Goal: Task Accomplishment & Management: Use online tool/utility

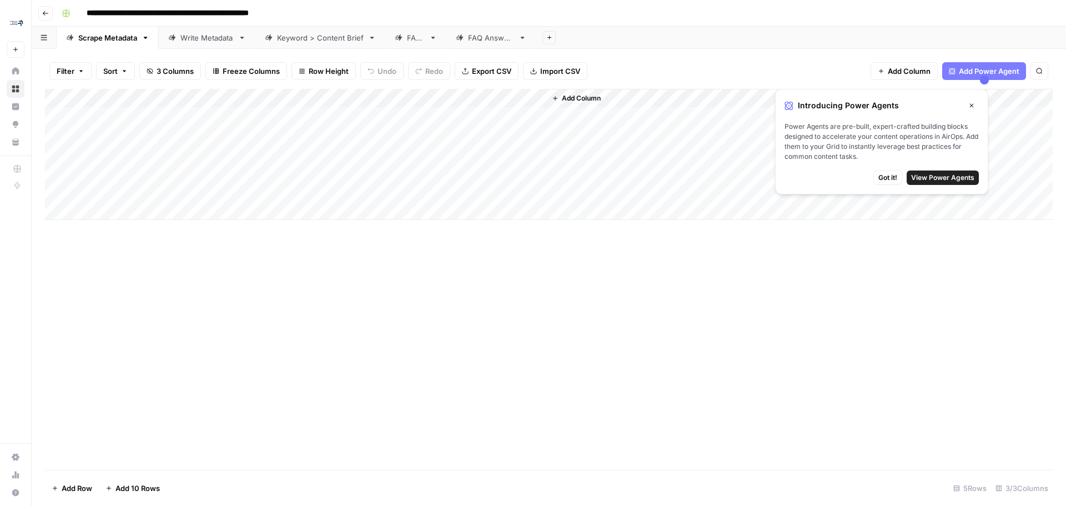
click at [157, 138] on div "Add Column" at bounding box center [548, 154] width 1007 height 131
click at [132, 134] on div "Add Column" at bounding box center [548, 154] width 1007 height 131
paste input "**********"
type input "**********"
click at [89, 38] on div "Scrape Metadata" at bounding box center [107, 37] width 59 height 11
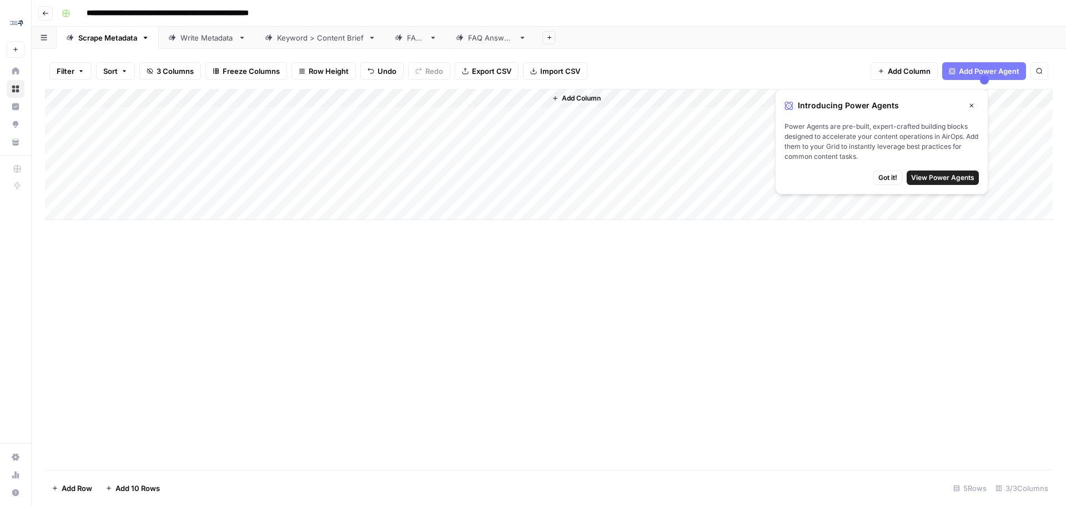
click at [190, 133] on div "Add Column" at bounding box center [548, 154] width 1007 height 131
click at [173, 349] on div "Add Column" at bounding box center [548, 279] width 1007 height 381
click at [206, 132] on div "Add Column" at bounding box center [548, 154] width 1007 height 131
click at [206, 132] on input "**********" at bounding box center [177, 138] width 178 height 13
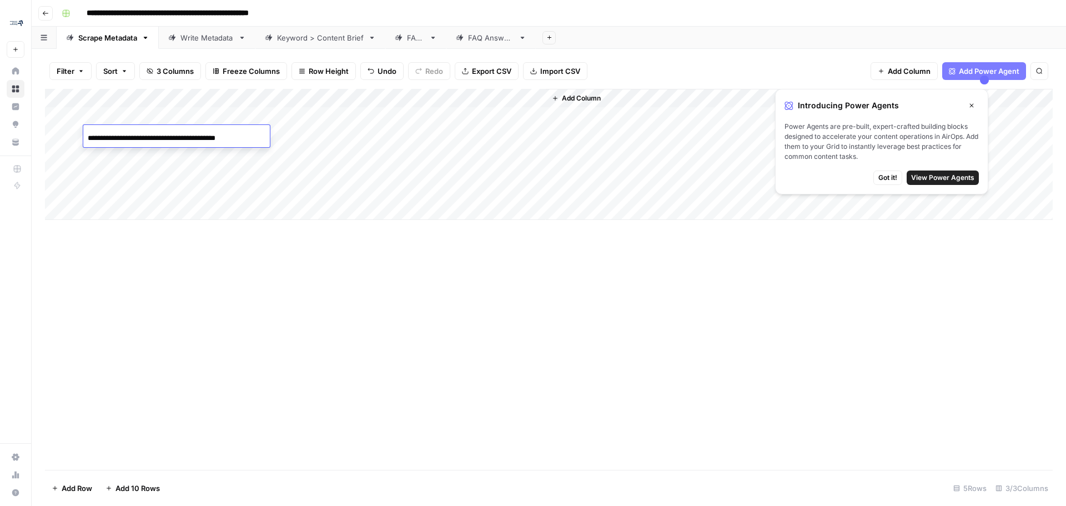
click at [206, 132] on input "**********" at bounding box center [177, 138] width 178 height 13
click at [50, 12] on button "Go back" at bounding box center [45, 13] width 14 height 14
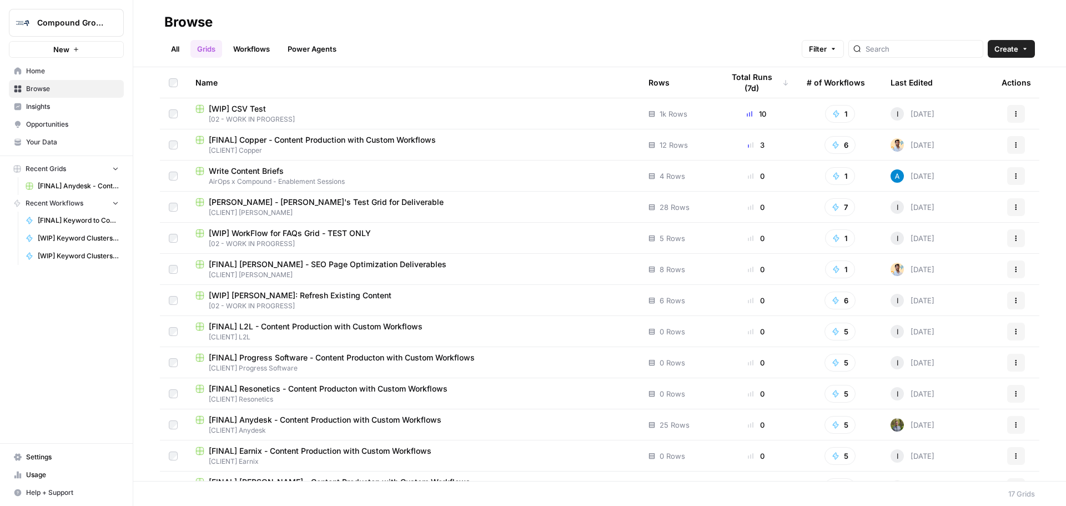
click at [82, 88] on span "Browse" at bounding box center [72, 89] width 93 height 10
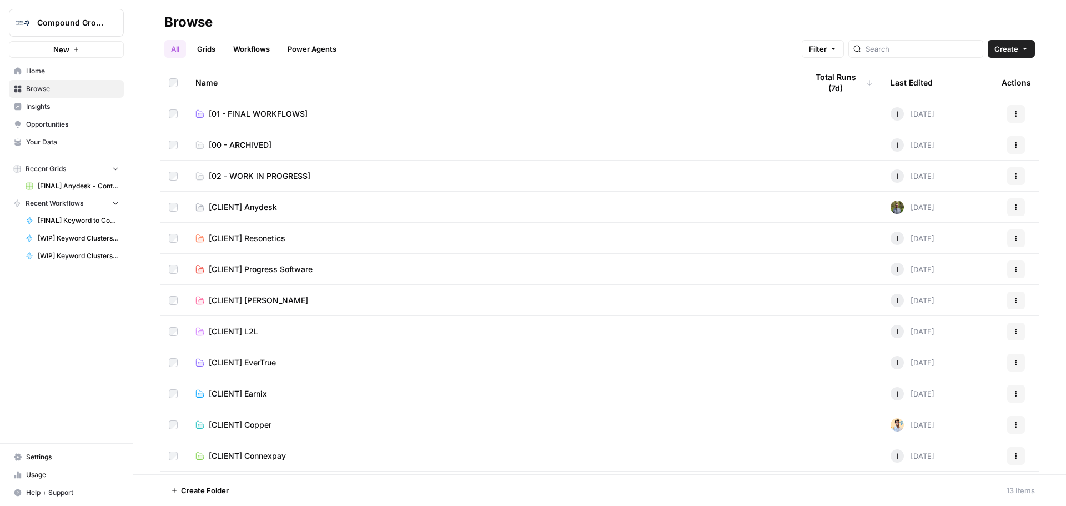
click at [306, 207] on link "[CLIENT] Anydesk" at bounding box center [492, 206] width 594 height 11
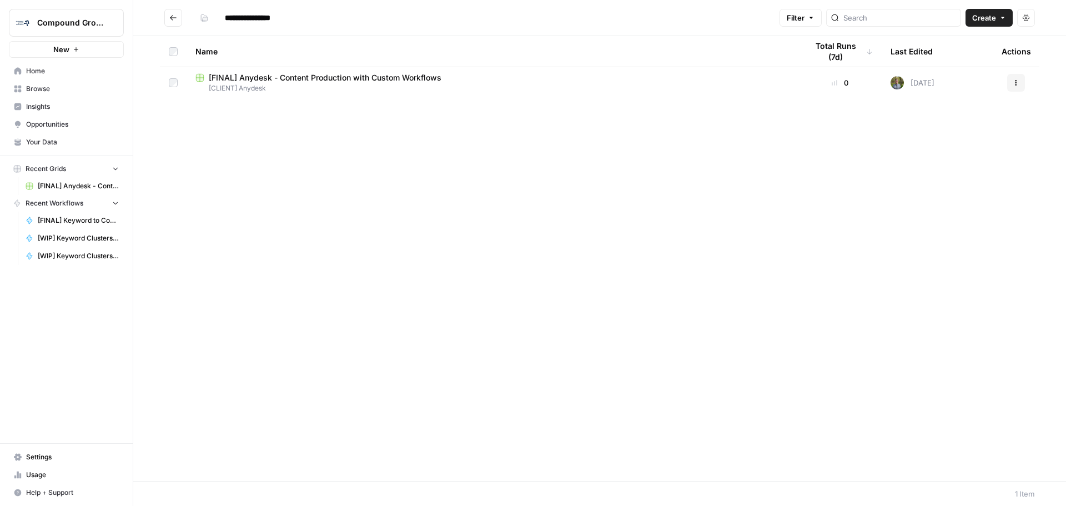
click at [369, 85] on span "[CLIENT] Anydesk" at bounding box center [492, 88] width 594 height 10
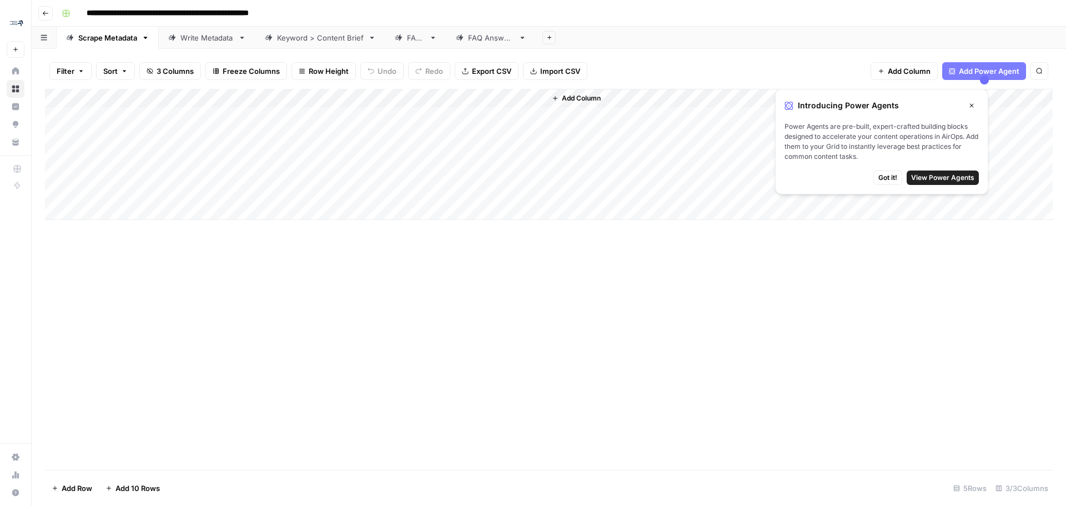
click at [41, 8] on button "Go back" at bounding box center [45, 13] width 14 height 14
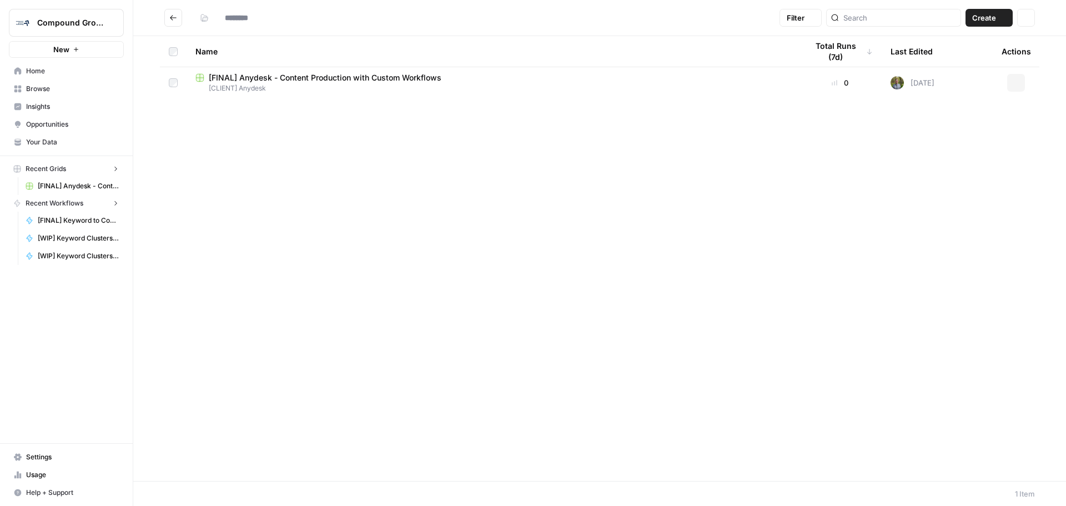
type input "**********"
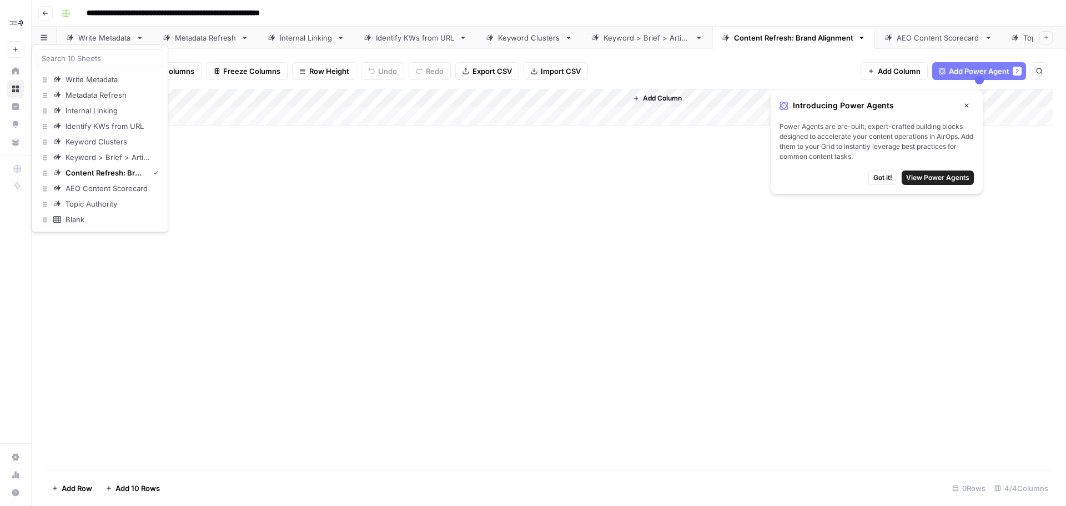
click at [43, 34] on icon "button" at bounding box center [44, 37] width 7 height 6
click at [316, 352] on div "Add Column" at bounding box center [548, 279] width 1007 height 381
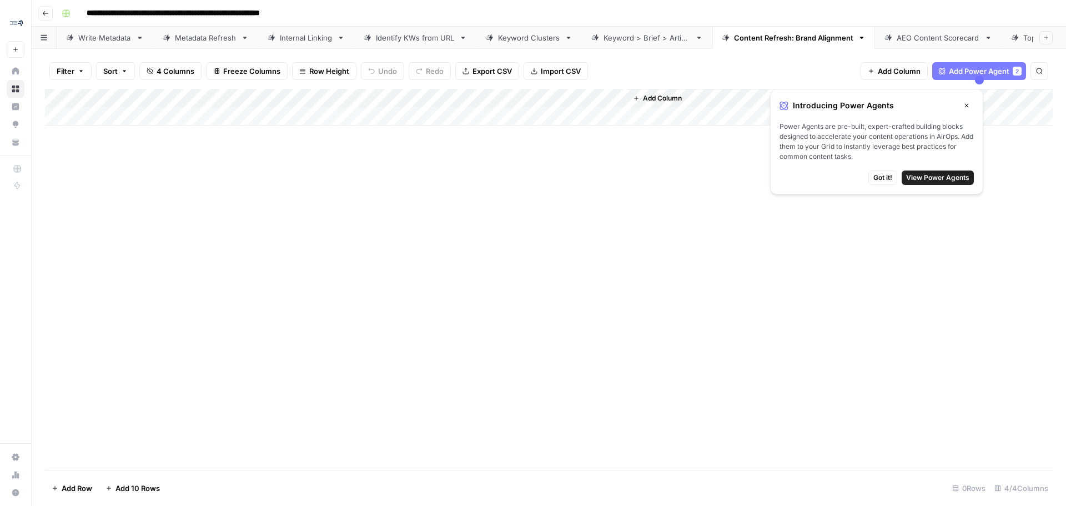
click at [42, 8] on button "Go back" at bounding box center [45, 13] width 14 height 14
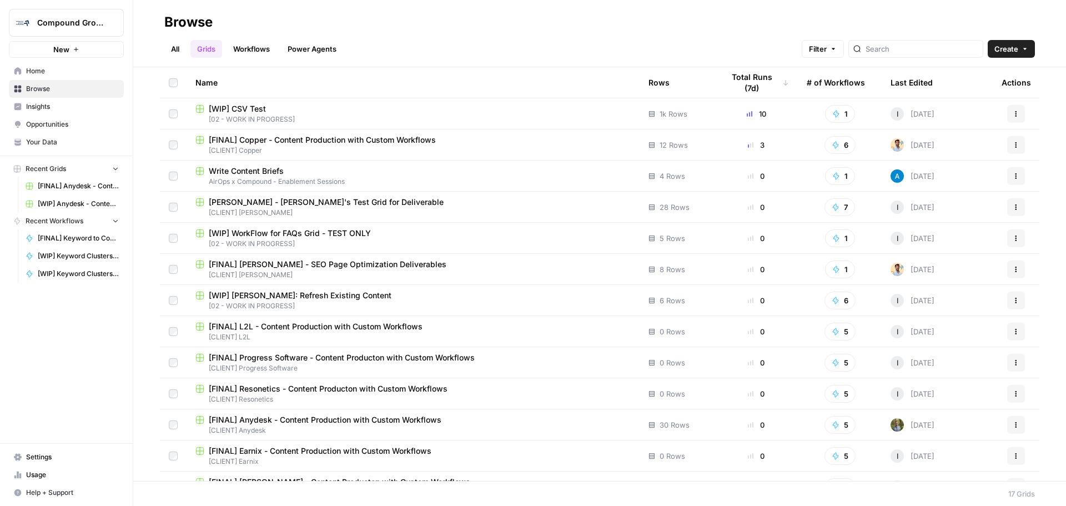
click at [34, 65] on link "Home" at bounding box center [66, 71] width 115 height 18
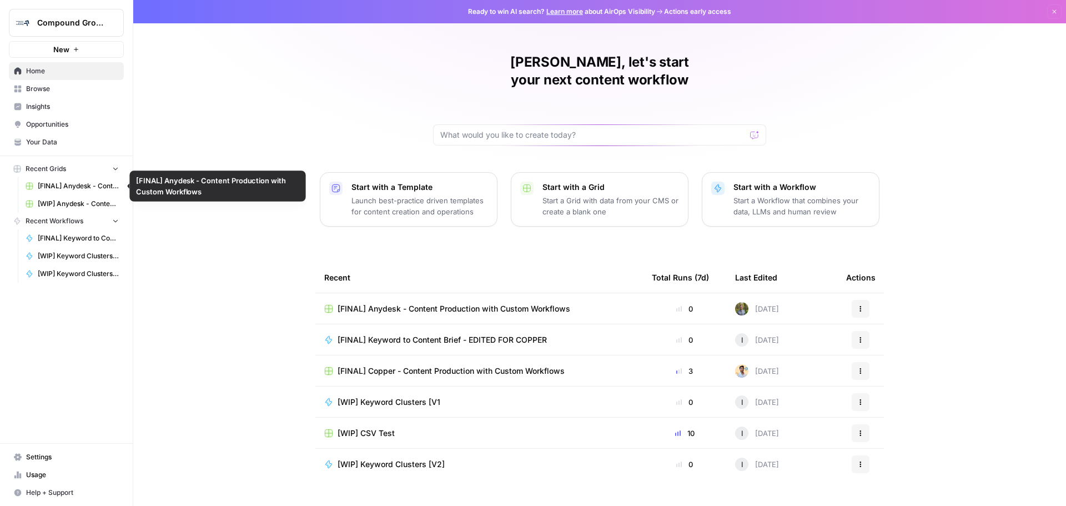
click at [65, 183] on span "[FINAL] Anydesk - Content Production with Custom Workflows" at bounding box center [78, 186] width 81 height 10
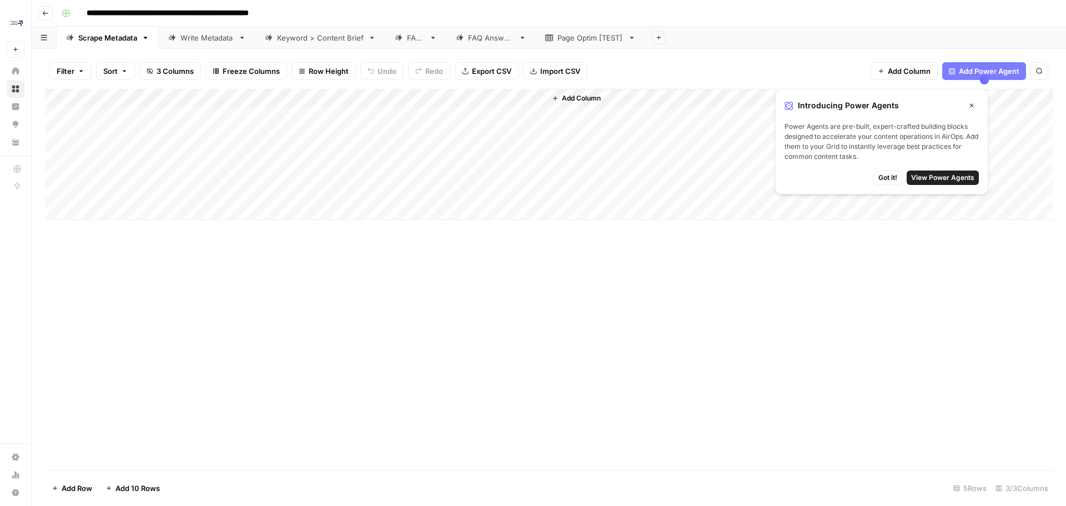
click at [147, 132] on div "Add Column" at bounding box center [548, 154] width 1007 height 131
click at [311, 43] on link "Keyword > Content Brief" at bounding box center [320, 38] width 130 height 22
click at [49, 13] on button "Go back" at bounding box center [45, 13] width 14 height 14
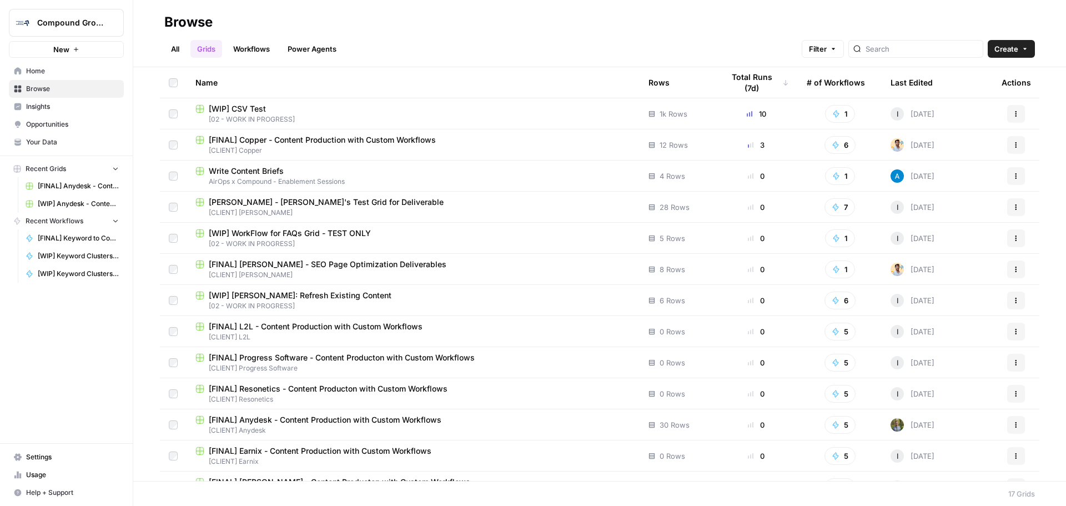
click at [264, 48] on link "Workflows" at bounding box center [251, 49] width 50 height 18
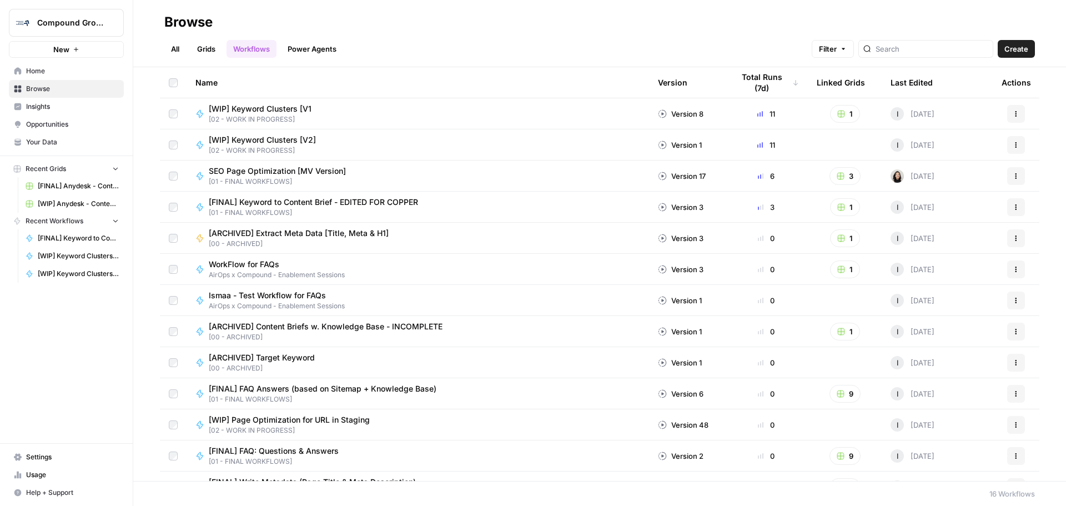
click at [472, 167] on div "SEO Page Optimization [MV Version] [01 - FINAL WORKFLOWS]" at bounding box center [417, 175] width 445 height 21
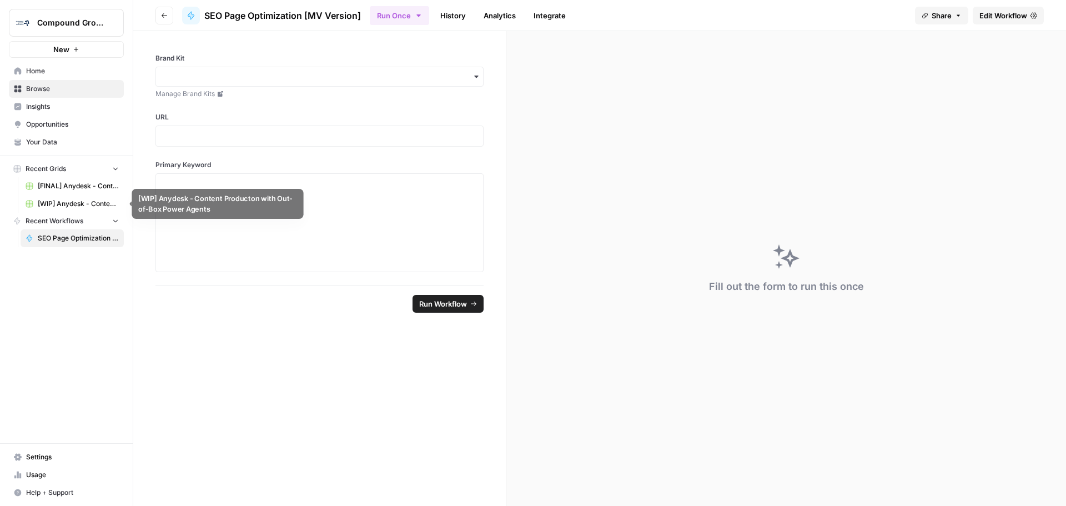
click at [82, 197] on link "[WIP] Anydesk - Content Producton with Out-of-Box Power Agents" at bounding box center [72, 204] width 103 height 18
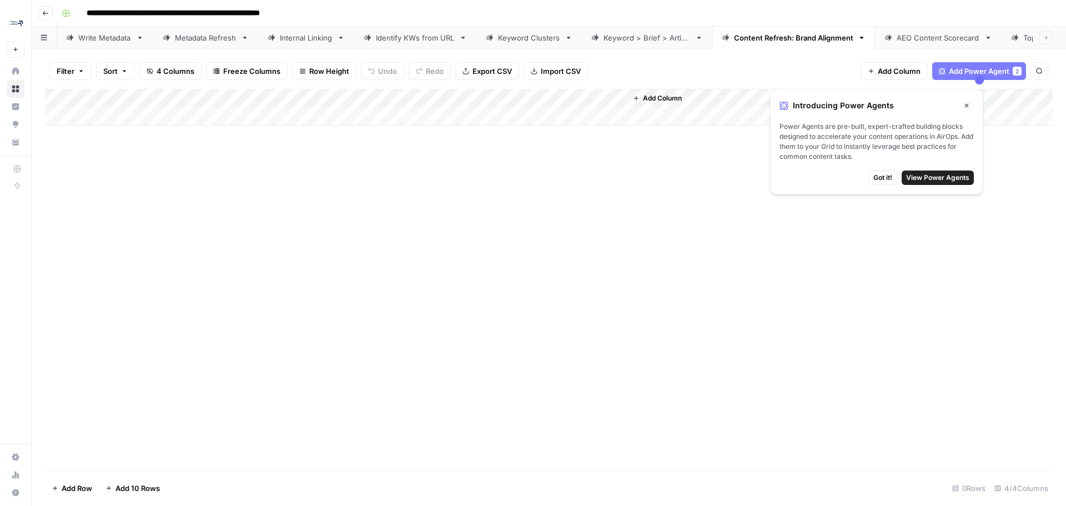
click at [45, 13] on icon "button" at bounding box center [45, 13] width 7 height 7
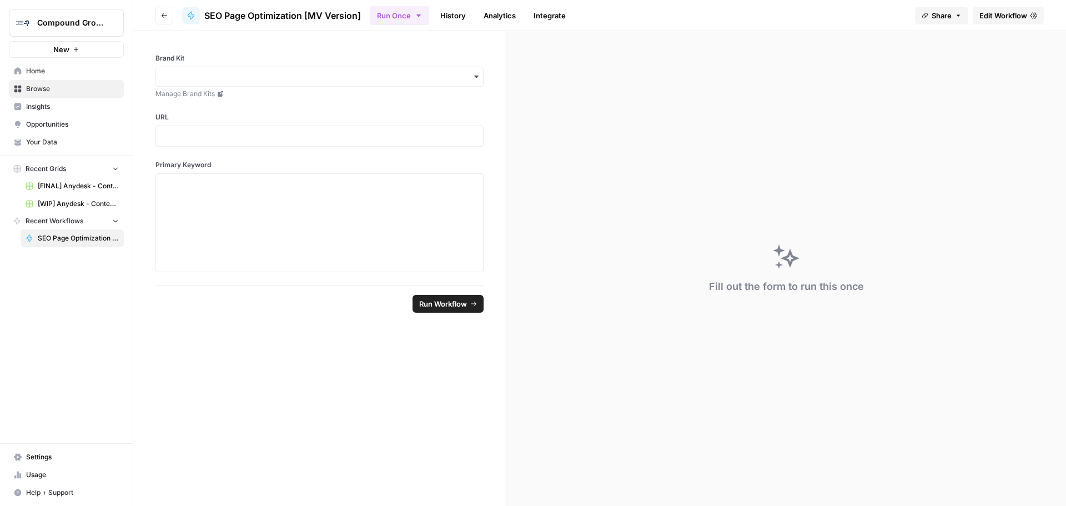
click at [166, 14] on icon "button" at bounding box center [164, 15] width 7 height 7
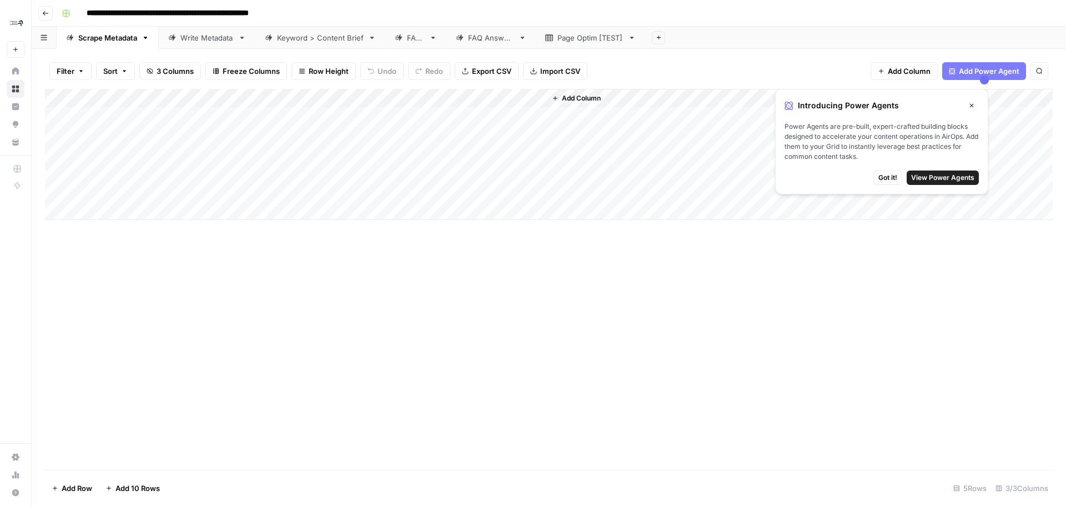
click at [129, 137] on div "Add Column" at bounding box center [548, 154] width 1007 height 131
click at [344, 132] on div "Add Column" at bounding box center [548, 154] width 1007 height 131
click at [968, 104] on icon "button" at bounding box center [971, 105] width 7 height 7
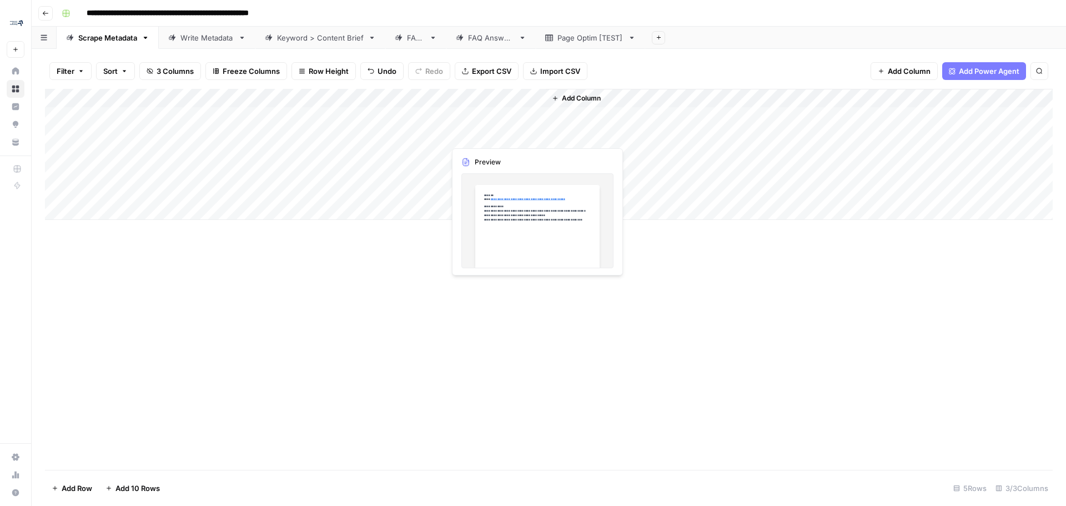
click at [511, 134] on div "Add Column" at bounding box center [548, 154] width 1007 height 131
click at [534, 134] on div "Add Column" at bounding box center [548, 154] width 1007 height 131
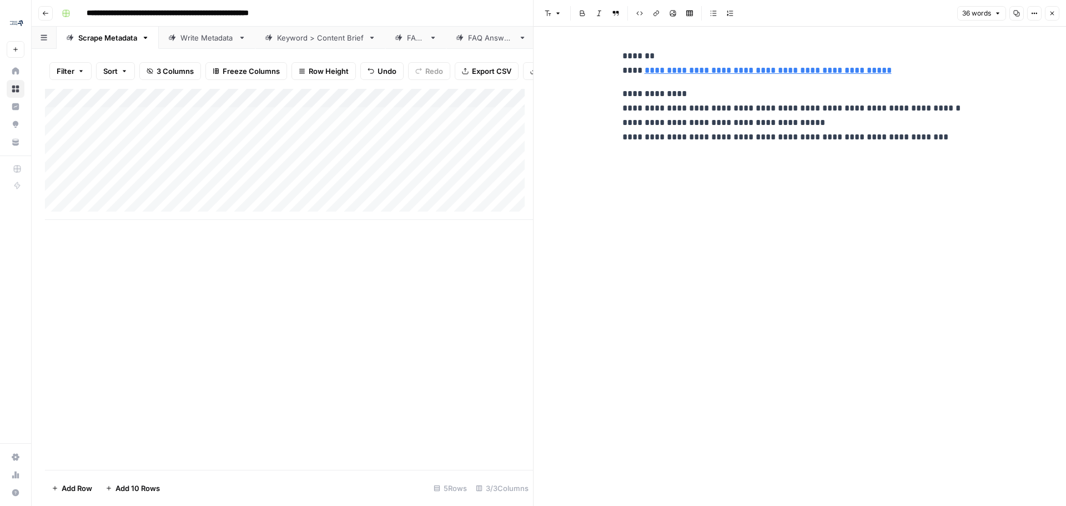
click at [1049, 15] on icon "button" at bounding box center [1051, 13] width 7 height 7
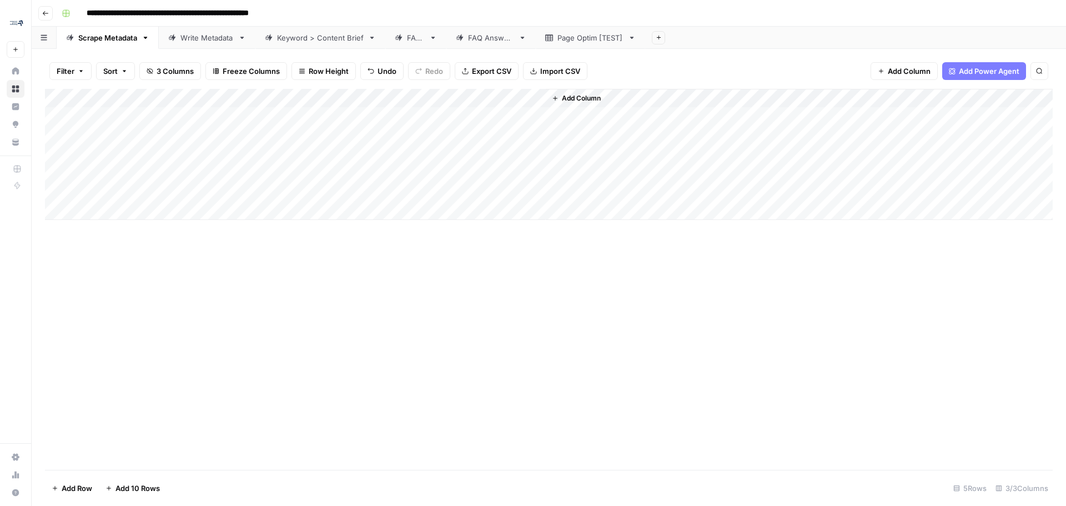
click at [202, 18] on input "**********" at bounding box center [204, 13] width 245 height 18
click at [202, 36] on div "Write Metadata" at bounding box center [206, 37] width 53 height 11
click at [167, 138] on div "Add Column" at bounding box center [548, 154] width 1007 height 131
type input "**********"
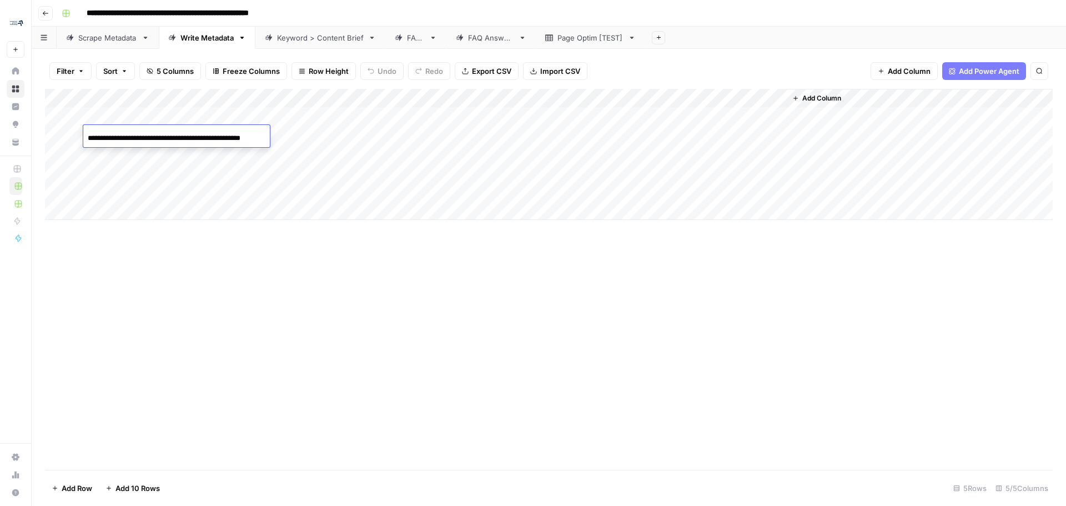
scroll to position [0, 22]
click at [255, 131] on div "Add Column" at bounding box center [548, 154] width 1007 height 131
click at [300, 43] on link "Keyword > Content Brief" at bounding box center [320, 38] width 130 height 22
click at [177, 140] on div "Add Column" at bounding box center [548, 154] width 1007 height 131
click at [124, 140] on div "Add Column" at bounding box center [548, 154] width 1007 height 131
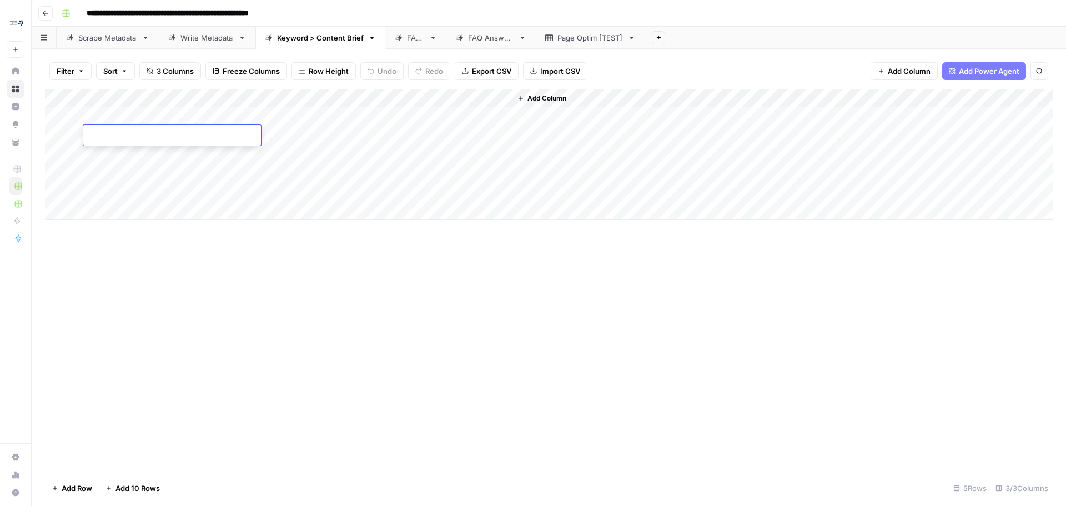
paste textarea "**********"
type textarea "**********"
click at [258, 133] on div "Add Column" at bounding box center [548, 154] width 1007 height 131
click at [586, 36] on div "Page Optim [TEST]" at bounding box center [590, 37] width 66 height 11
click at [99, 32] on div "Scrape Metadata" at bounding box center [107, 37] width 59 height 11
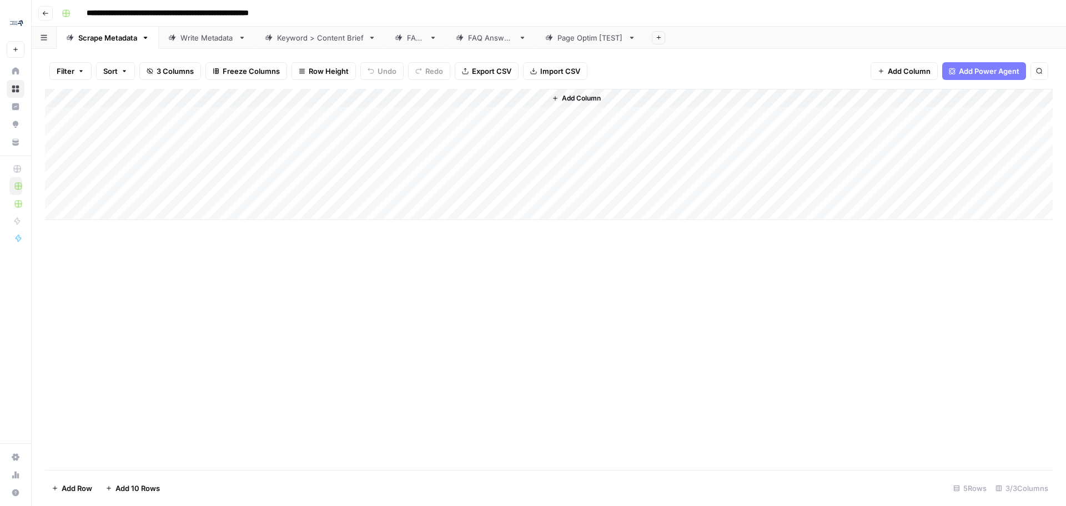
click at [322, 43] on div "Keyword > Content Brief" at bounding box center [320, 37] width 87 height 11
click at [119, 113] on div "Add Column" at bounding box center [548, 154] width 1007 height 131
click at [142, 114] on div "Add Column" at bounding box center [548, 154] width 1007 height 131
paste input "**********"
type input "**********"
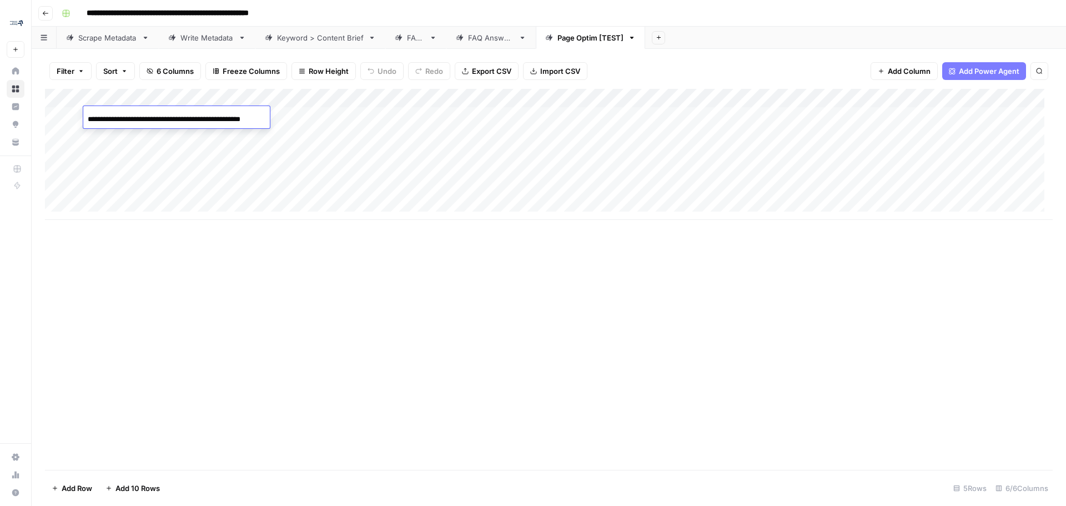
scroll to position [0, 22]
click at [345, 120] on div "Add Column" at bounding box center [548, 154] width 1007 height 131
click at [317, 115] on div "Add Column" at bounding box center [548, 154] width 1007 height 131
type textarea "**********"
click at [501, 118] on div "Add Column" at bounding box center [548, 154] width 1007 height 131
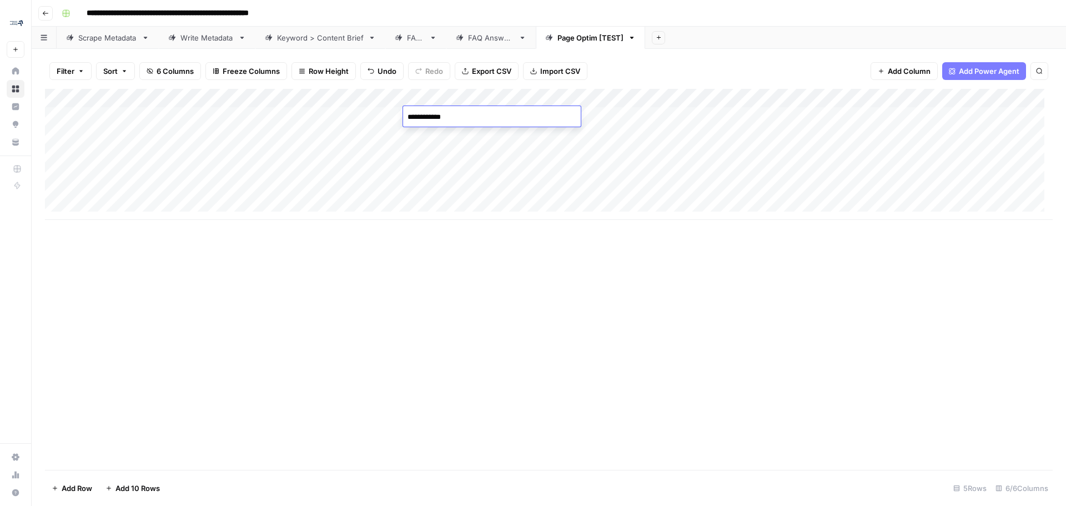
type textarea "**********"
click at [818, 115] on div "Add Column" at bounding box center [548, 154] width 1007 height 131
click at [891, 116] on div "Add Column" at bounding box center [548, 154] width 1007 height 131
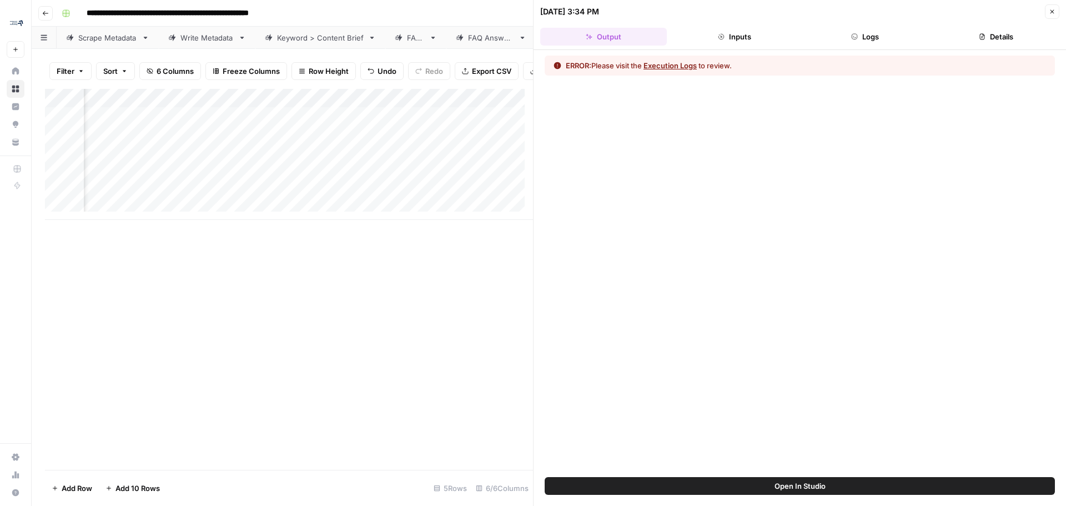
click at [693, 66] on button "Execution Logs" at bounding box center [669, 65] width 53 height 11
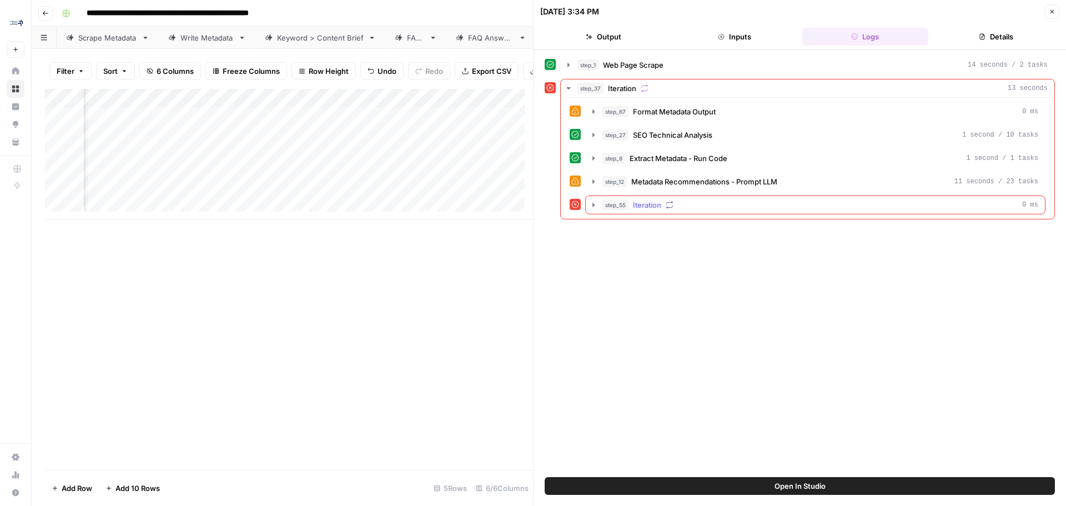
click at [603, 205] on span "step_55" at bounding box center [615, 204] width 26 height 11
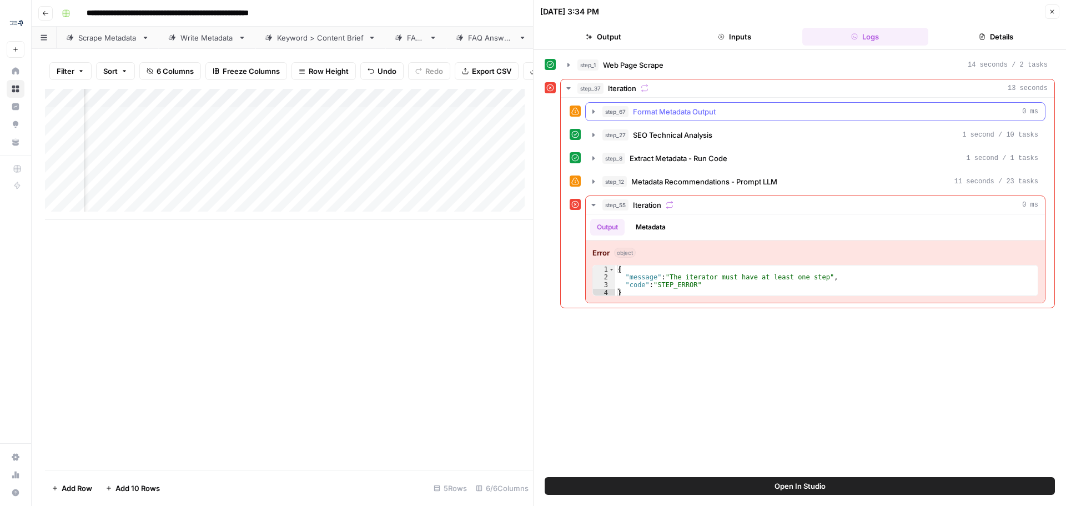
click at [595, 114] on icon "button" at bounding box center [593, 111] width 9 height 9
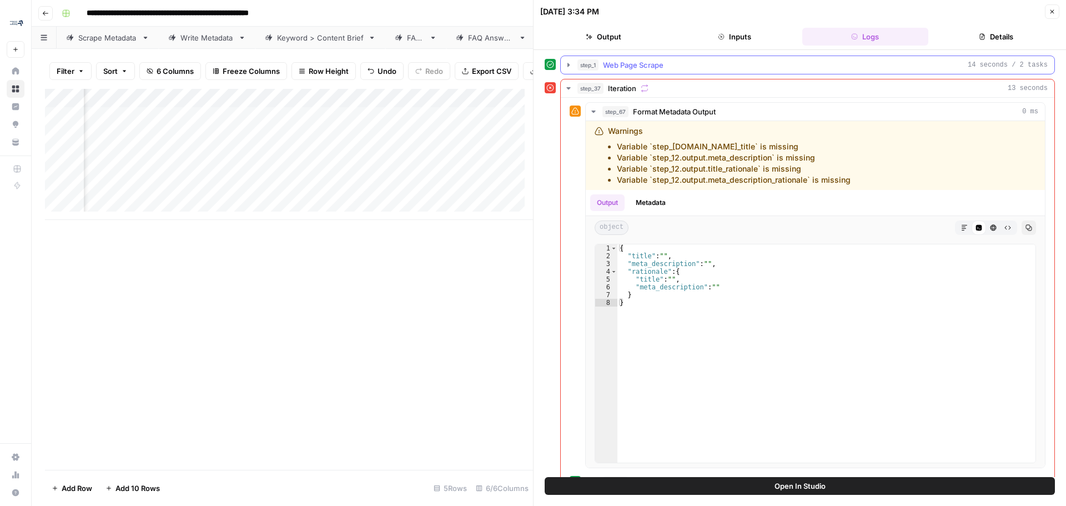
click at [565, 68] on icon "button" at bounding box center [568, 64] width 9 height 9
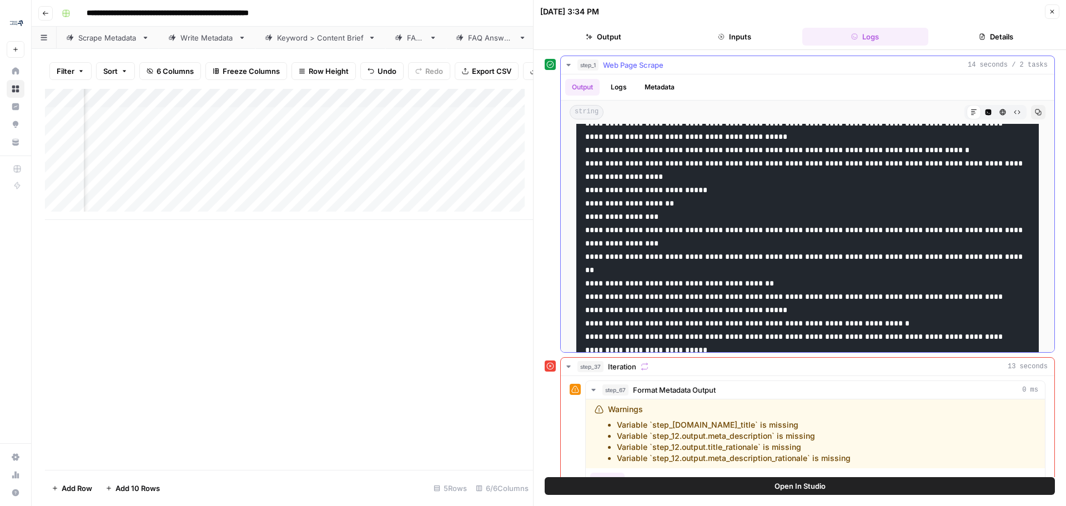
scroll to position [10878, 0]
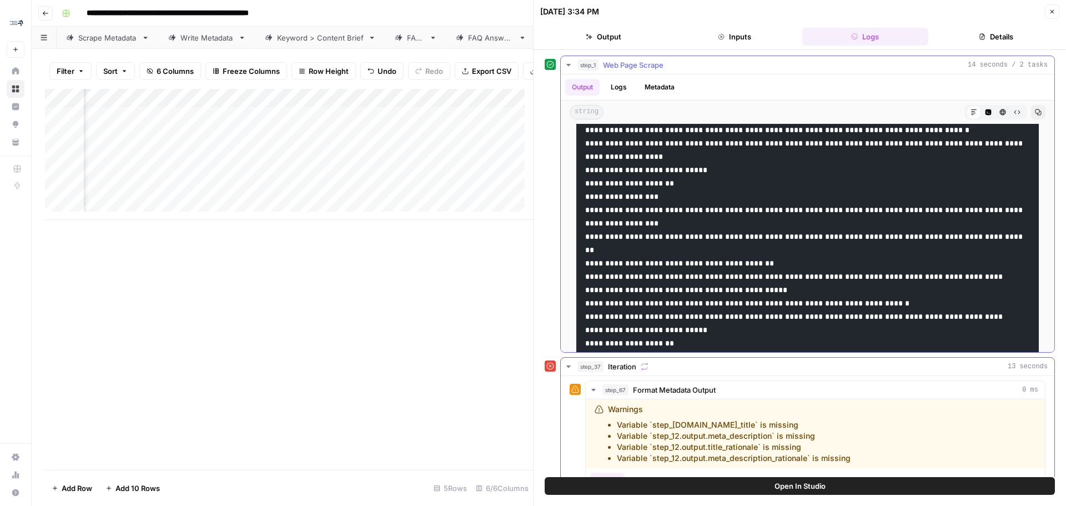
click at [570, 60] on icon "button" at bounding box center [568, 64] width 9 height 9
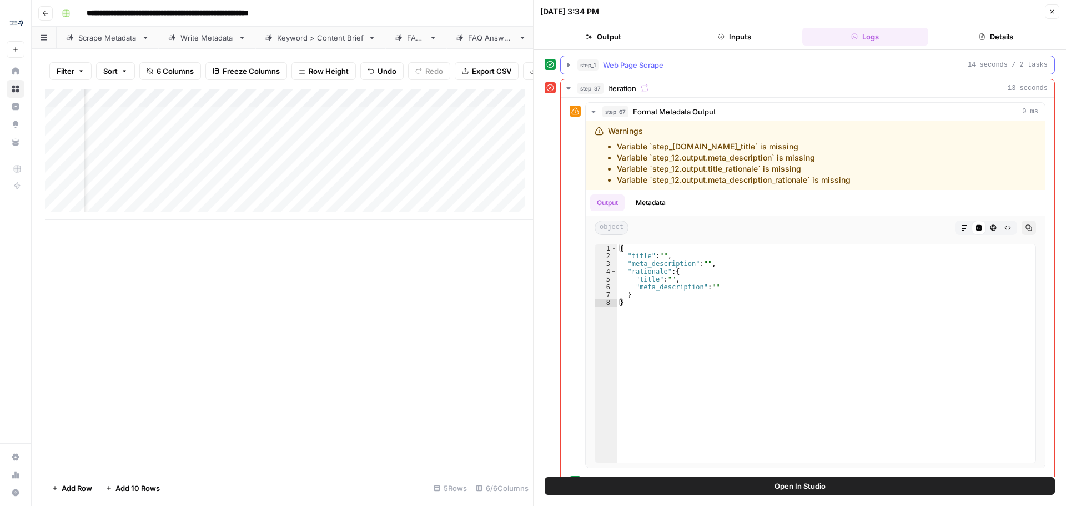
click at [786, 74] on div "step_1 Web Page Scrape 14 seconds / 2 tasks" at bounding box center [807, 64] width 494 height 19
click at [1056, 8] on button "Close" at bounding box center [1051, 11] width 14 height 14
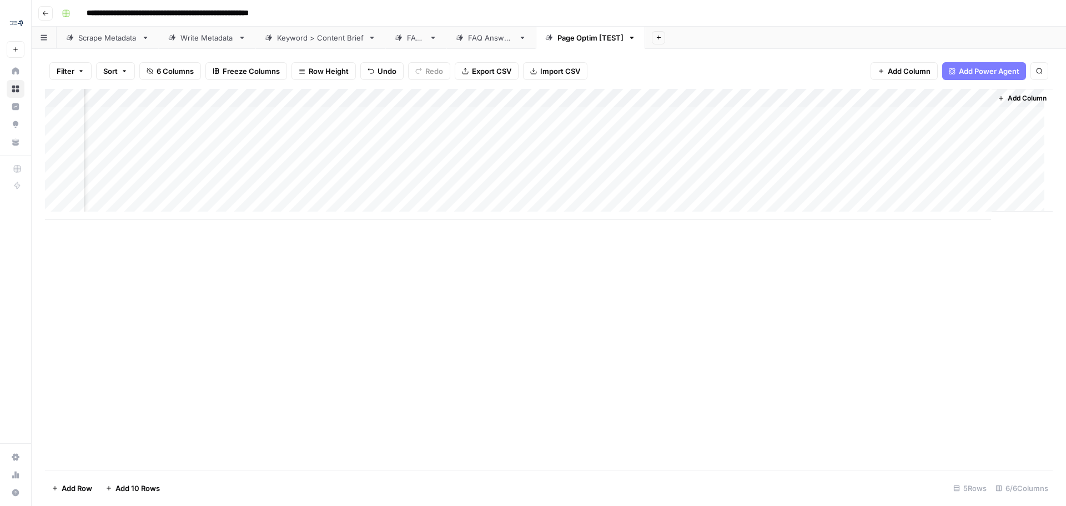
scroll to position [0, 111]
click at [955, 115] on div "Add Column" at bounding box center [548, 154] width 1007 height 131
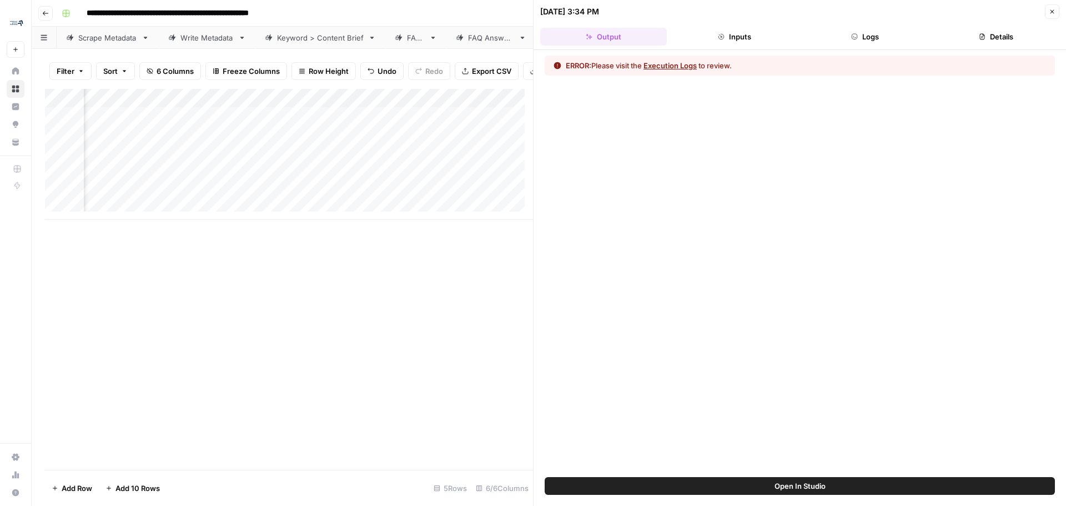
click at [901, 40] on button "Logs" at bounding box center [865, 37] width 127 height 18
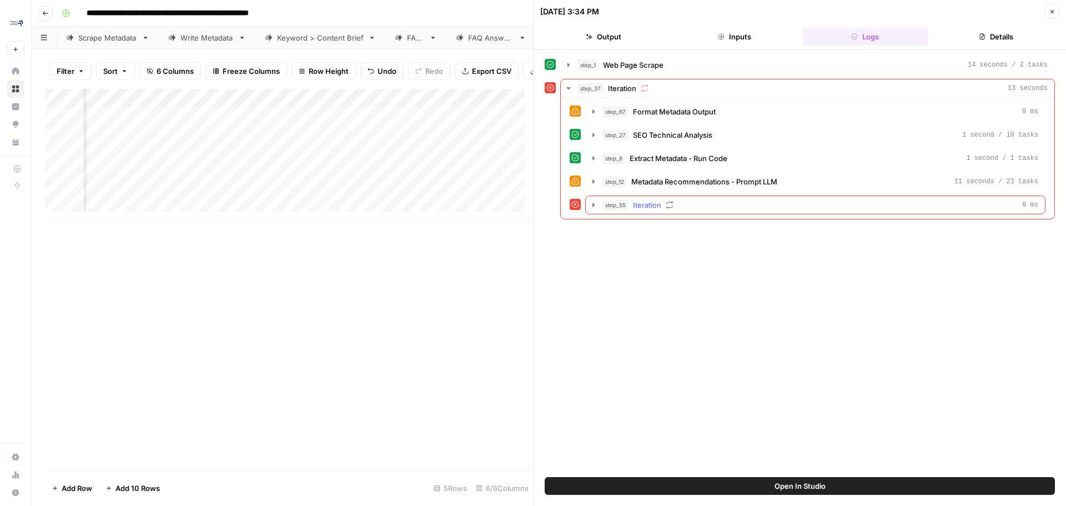
click at [592, 205] on icon "button" at bounding box center [593, 205] width 2 height 4
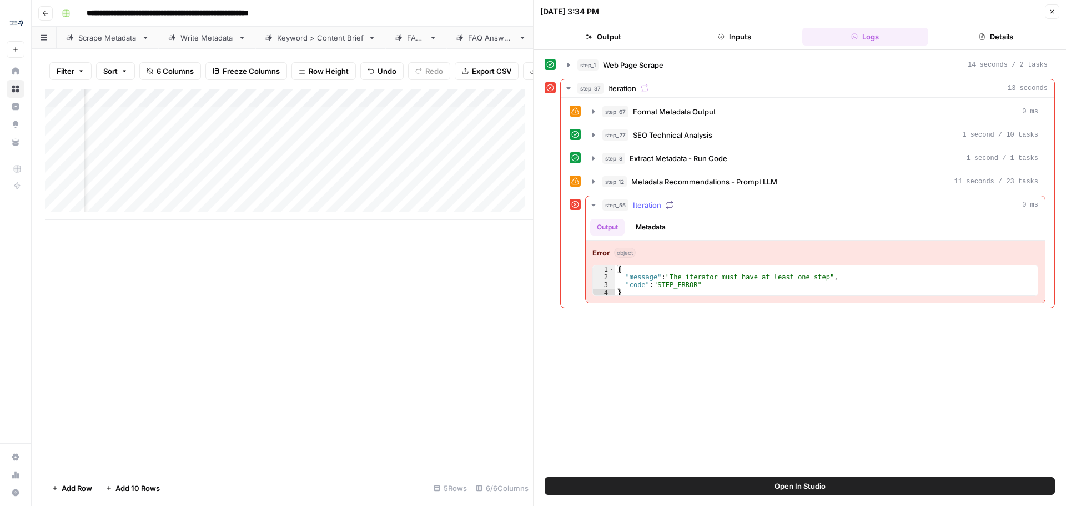
click at [660, 204] on span "Iteration" at bounding box center [647, 204] width 28 height 11
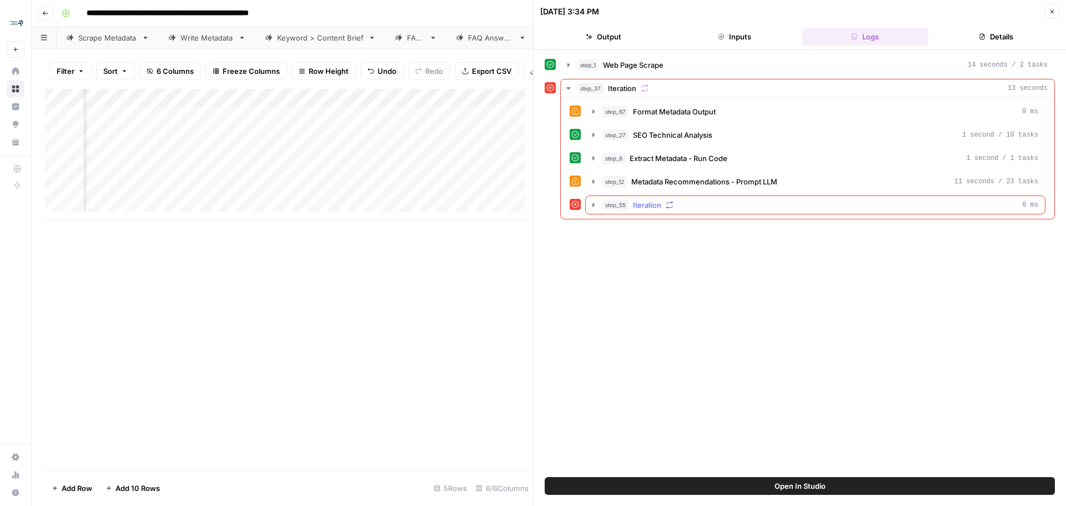
click at [589, 206] on icon "button" at bounding box center [593, 204] width 9 height 9
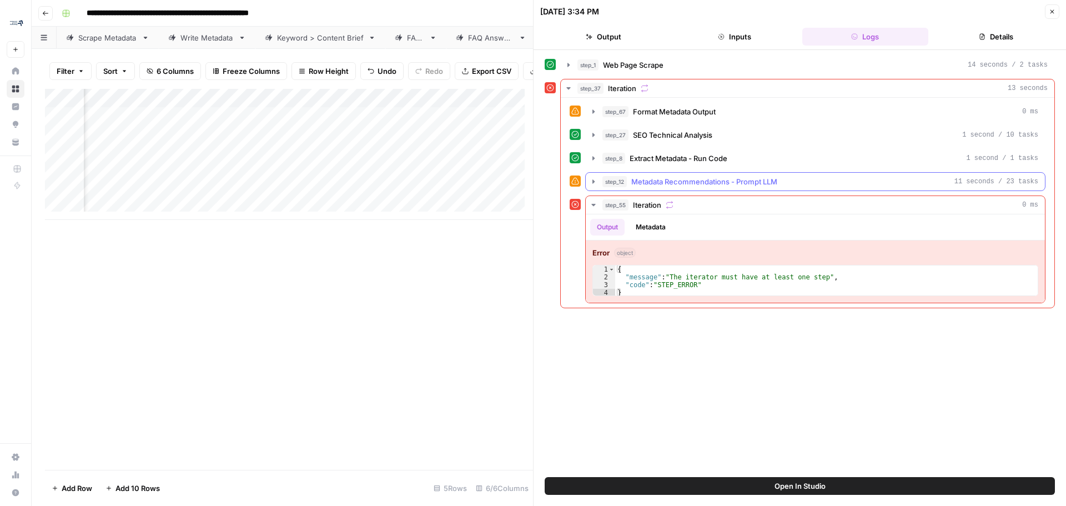
click at [593, 180] on icon "button" at bounding box center [593, 181] width 2 height 4
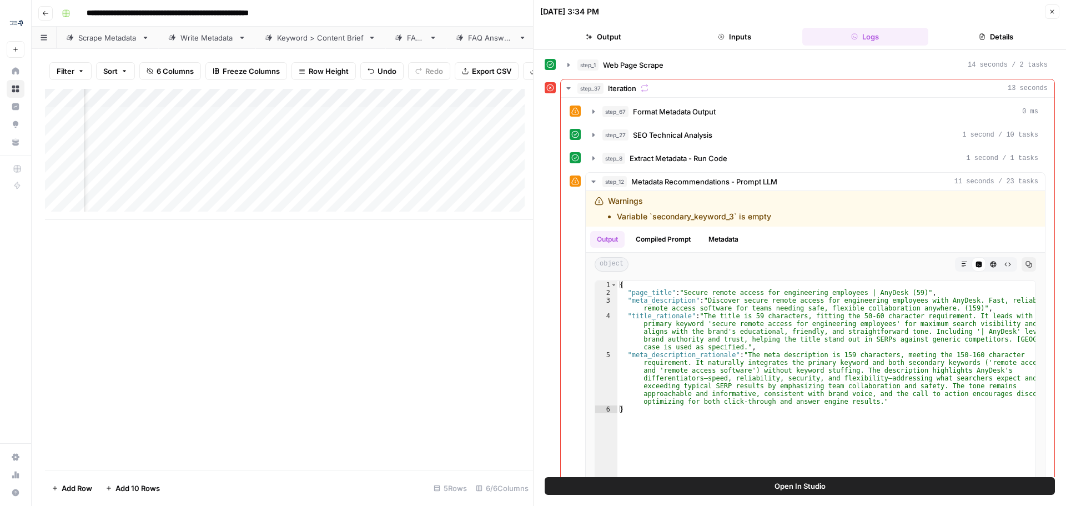
click at [1044, 7] on div "[DATE] 3:34 PM Close" at bounding box center [799, 11] width 519 height 14
click at [1055, 9] on button "Close" at bounding box center [1051, 11] width 14 height 14
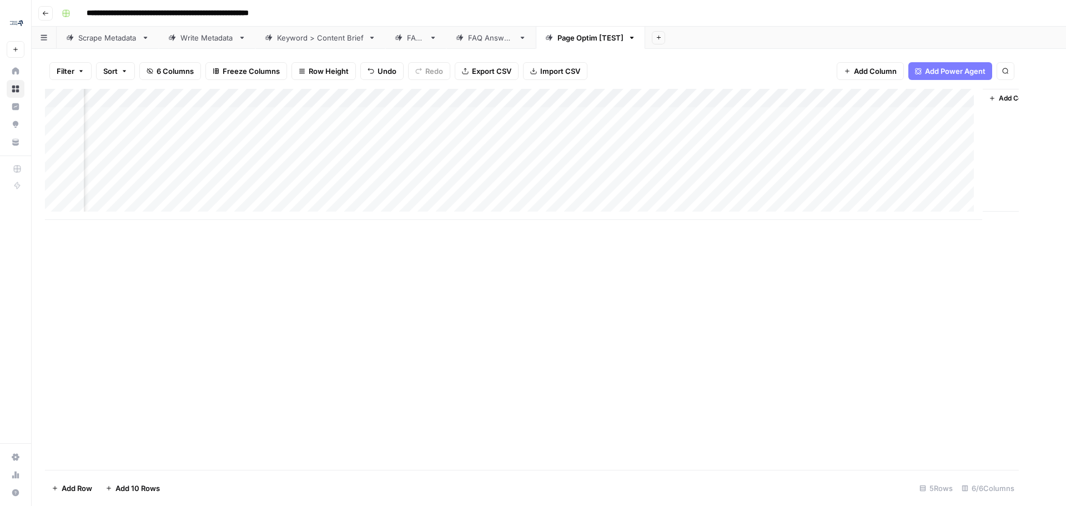
scroll to position [0, 98]
click at [774, 93] on div "Add Column" at bounding box center [548, 154] width 1007 height 131
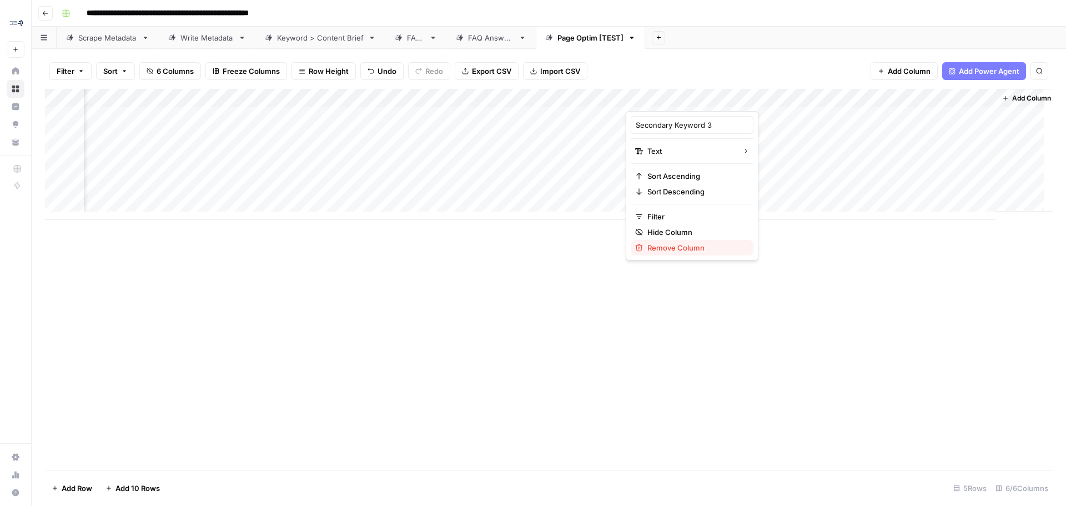
click at [667, 248] on span "Remove Column" at bounding box center [695, 247] width 97 height 11
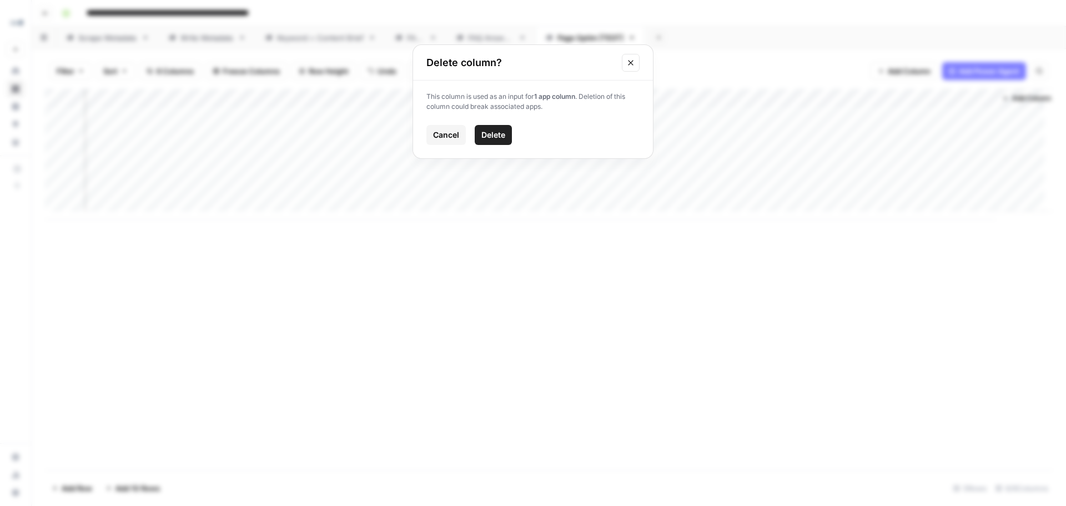
click at [631, 58] on icon "Close modal" at bounding box center [630, 62] width 9 height 9
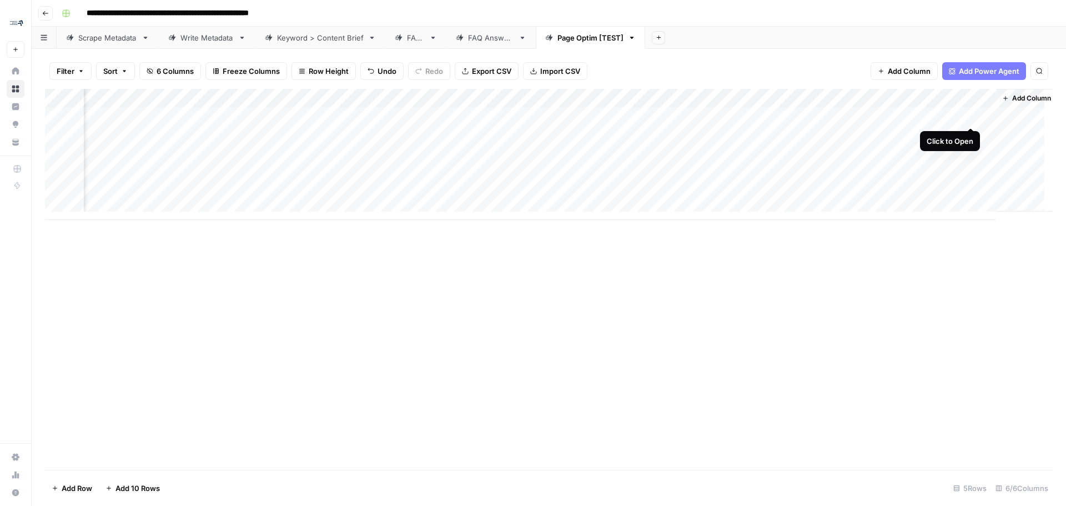
click at [972, 113] on div "Add Column" at bounding box center [548, 154] width 1007 height 131
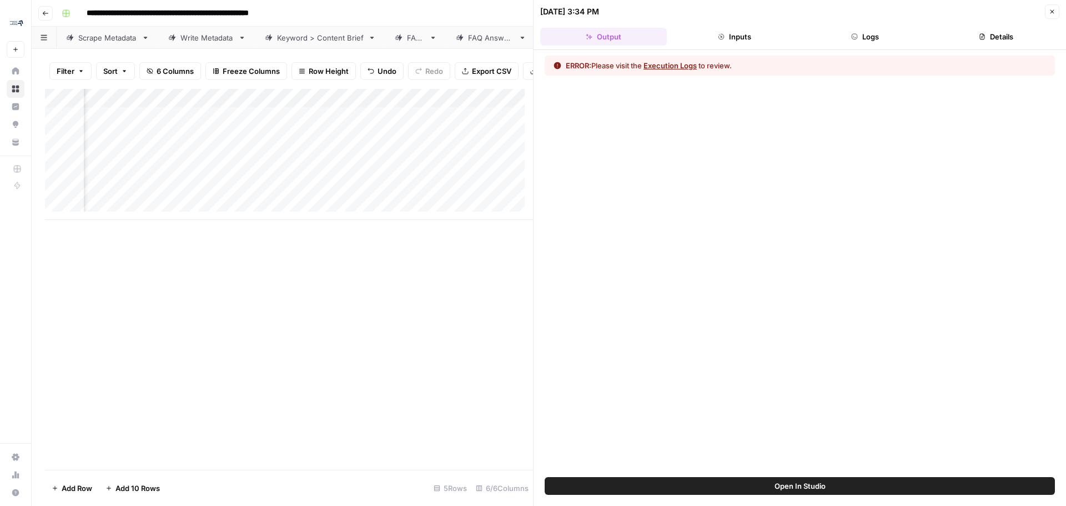
click at [885, 36] on button "Logs" at bounding box center [865, 37] width 127 height 18
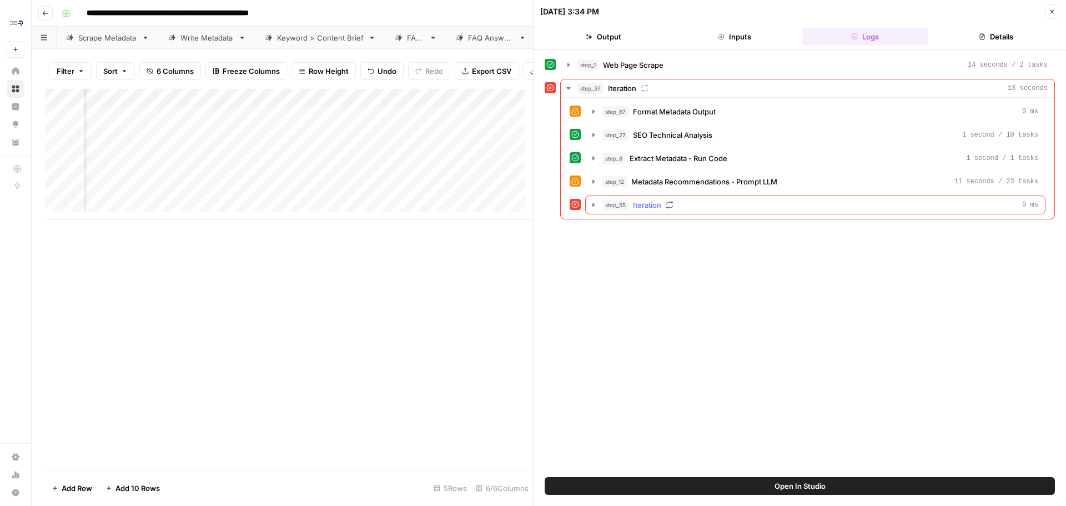
click at [591, 204] on icon "button" at bounding box center [593, 204] width 9 height 9
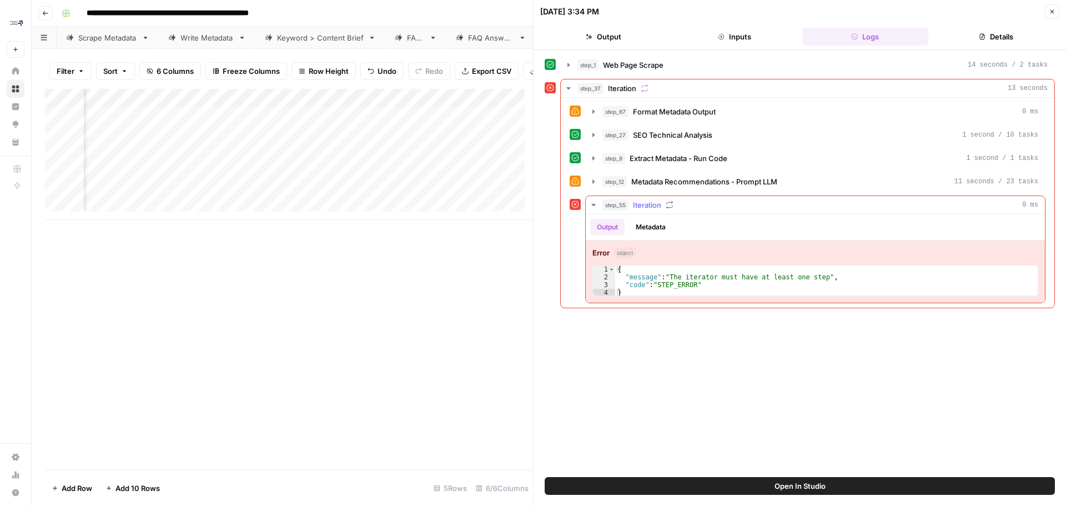
click at [648, 228] on button "Metadata" at bounding box center [650, 227] width 43 height 17
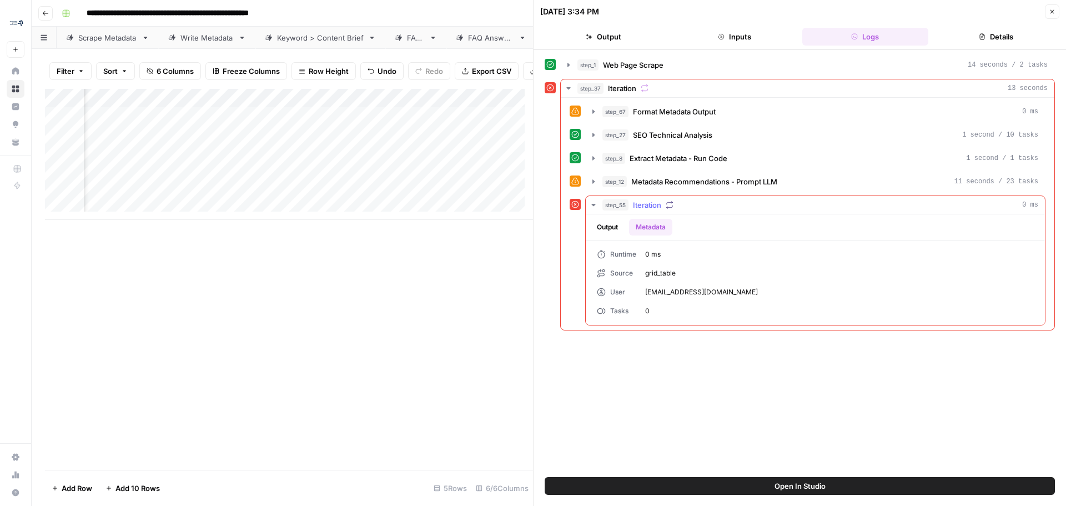
click at [607, 227] on button "Output" at bounding box center [607, 227] width 34 height 17
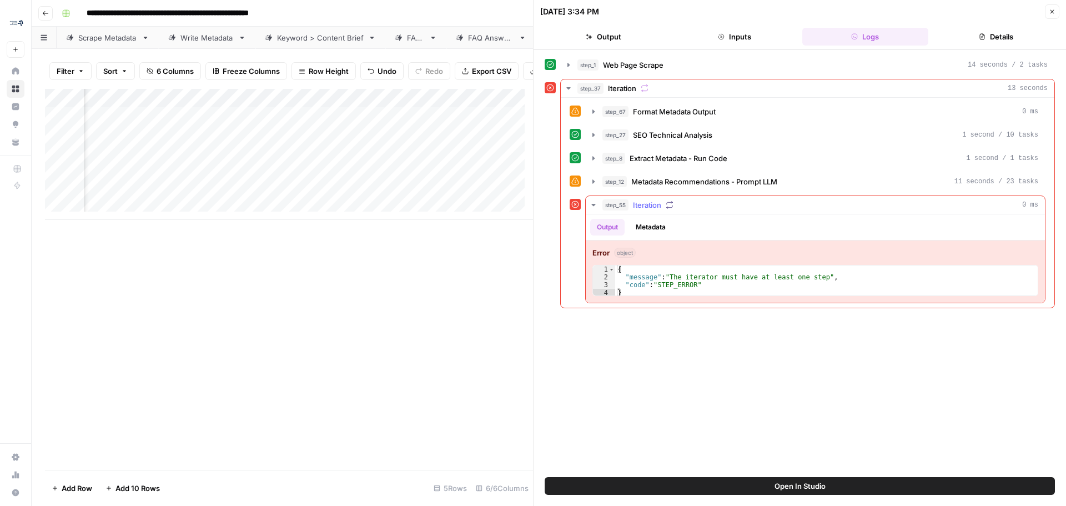
type textarea "**********"
click at [652, 281] on div "{ "message" : "The iterator must have at least one step" , "code" : "STEP_ERROR…" at bounding box center [826, 288] width 422 height 47
click at [597, 203] on icon "button" at bounding box center [593, 204] width 9 height 9
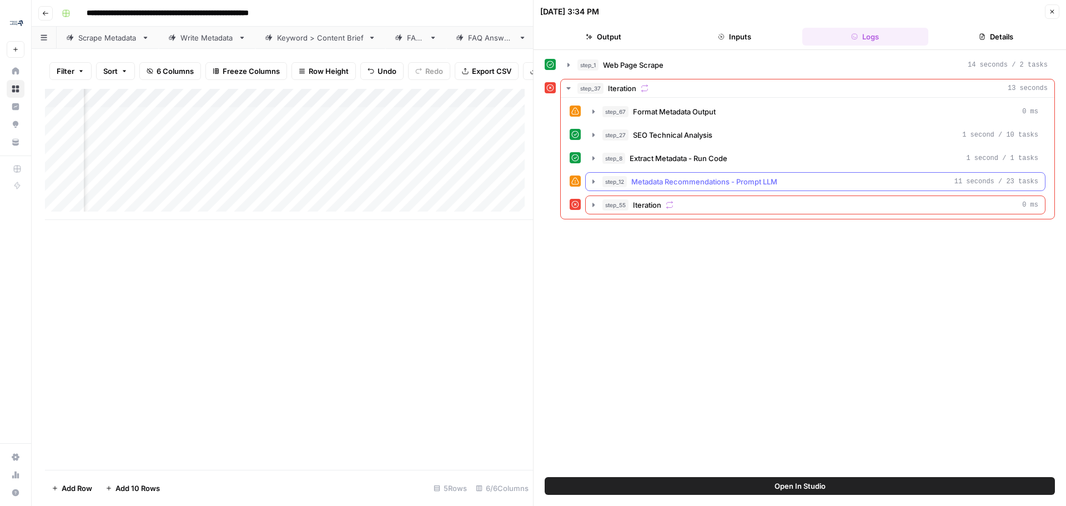
click at [591, 183] on icon "button" at bounding box center [593, 181] width 9 height 9
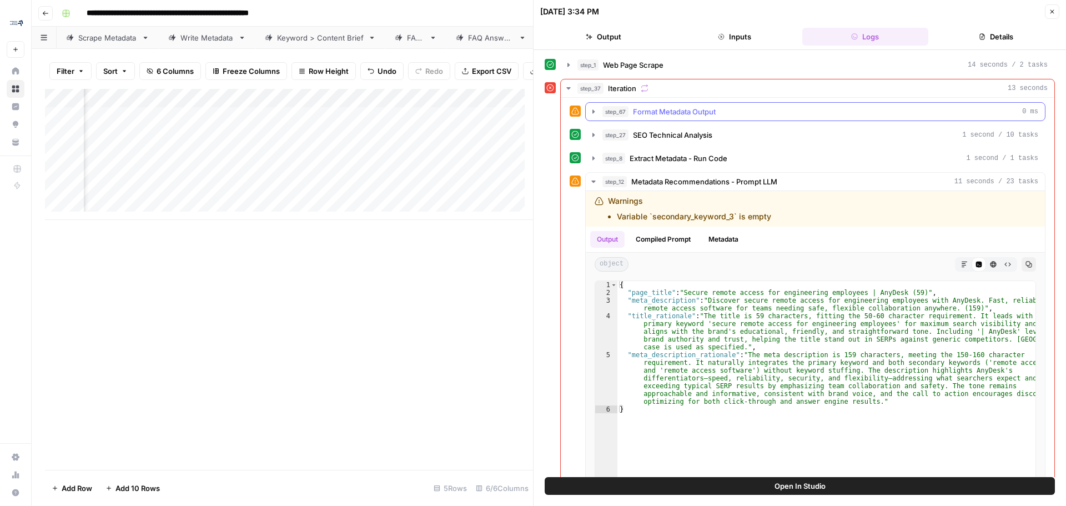
click at [598, 111] on button "step_67 Format Metadata Output 0 ms" at bounding box center [815, 112] width 459 height 18
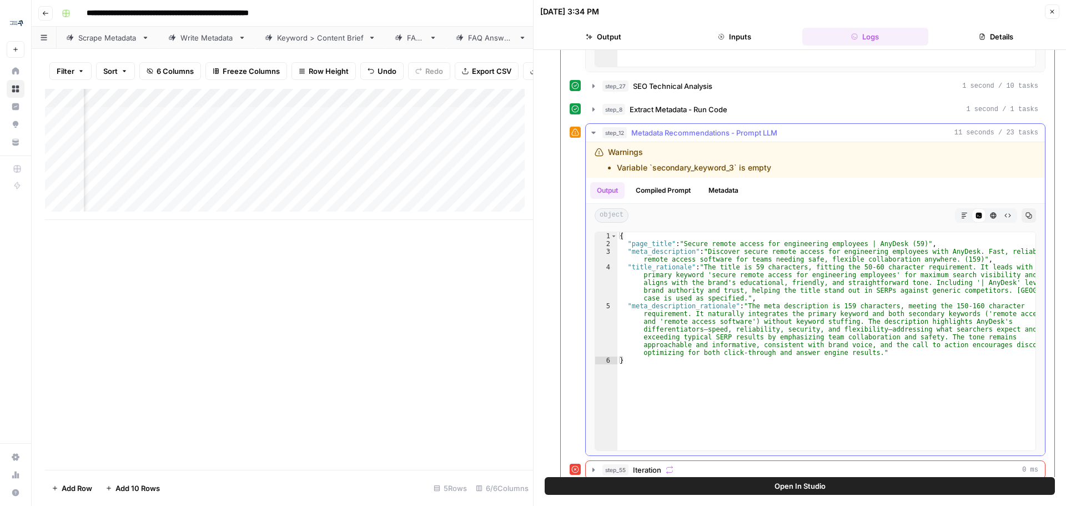
scroll to position [408, 0]
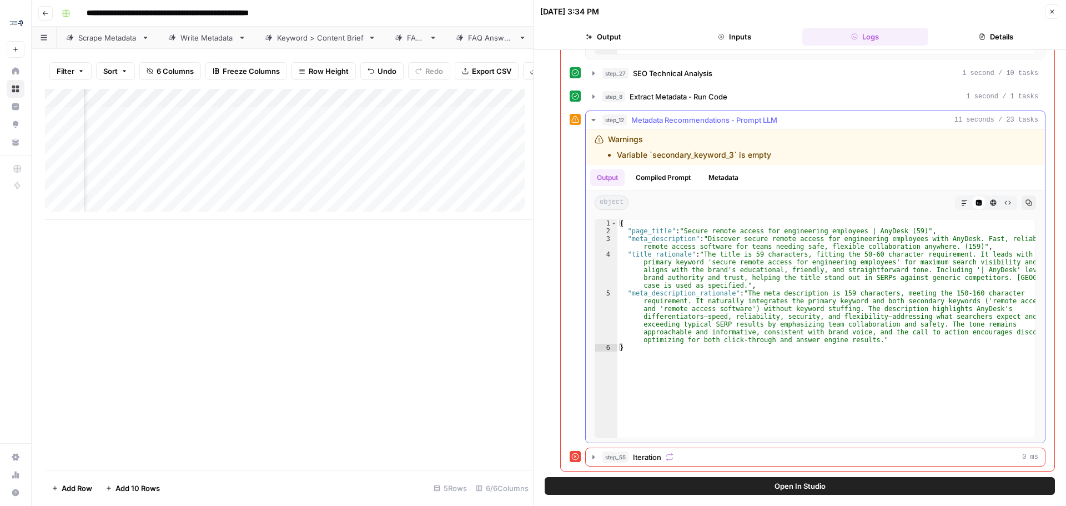
click at [594, 118] on icon "button" at bounding box center [593, 119] width 9 height 9
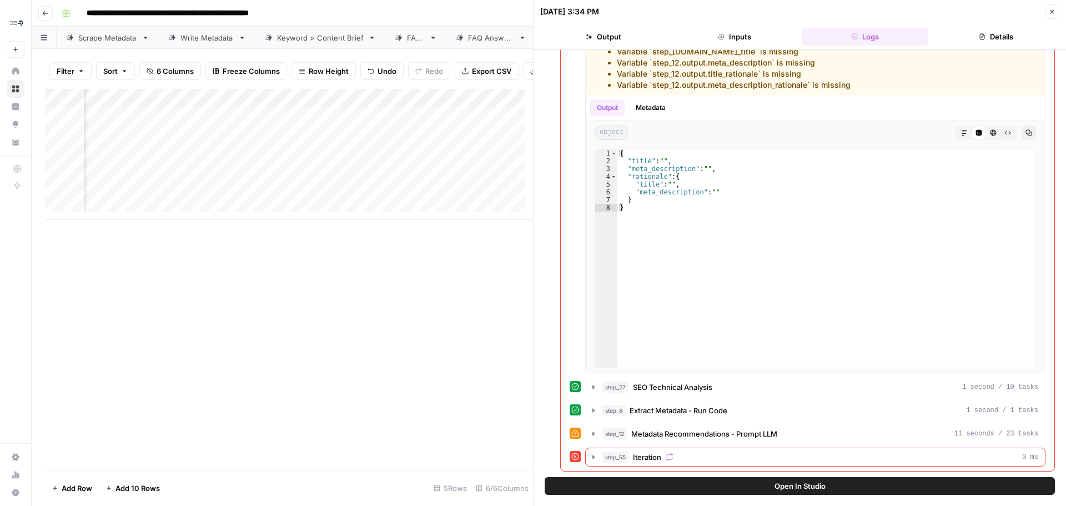
click at [1052, 11] on icon "button" at bounding box center [1051, 11] width 7 height 7
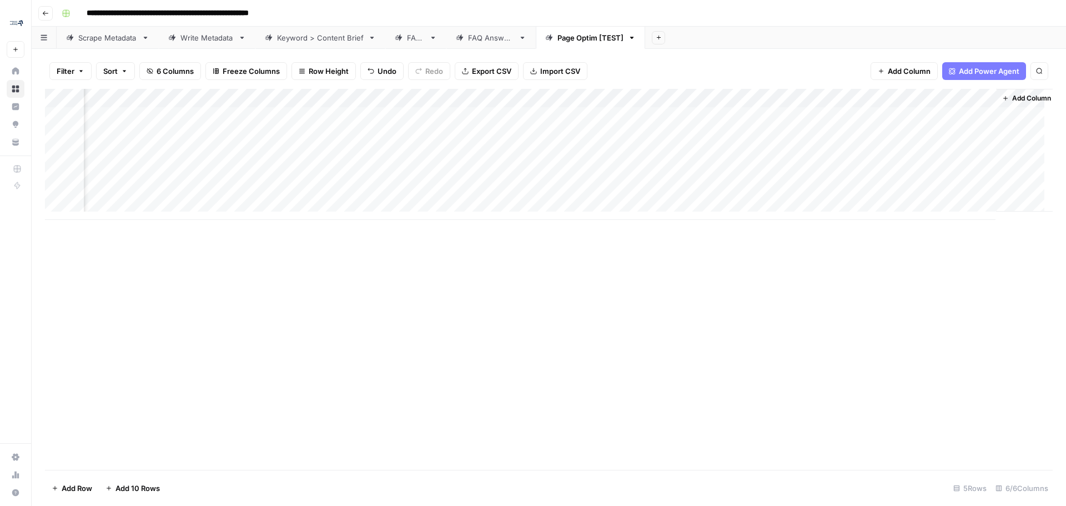
click at [779, 94] on div "Add Column" at bounding box center [548, 154] width 1007 height 131
click at [659, 228] on span "Hide Column" at bounding box center [695, 231] width 97 height 11
click at [922, 118] on div "Add Column" at bounding box center [548, 154] width 1007 height 131
click at [849, 117] on div "Add Column" at bounding box center [548, 154] width 1007 height 131
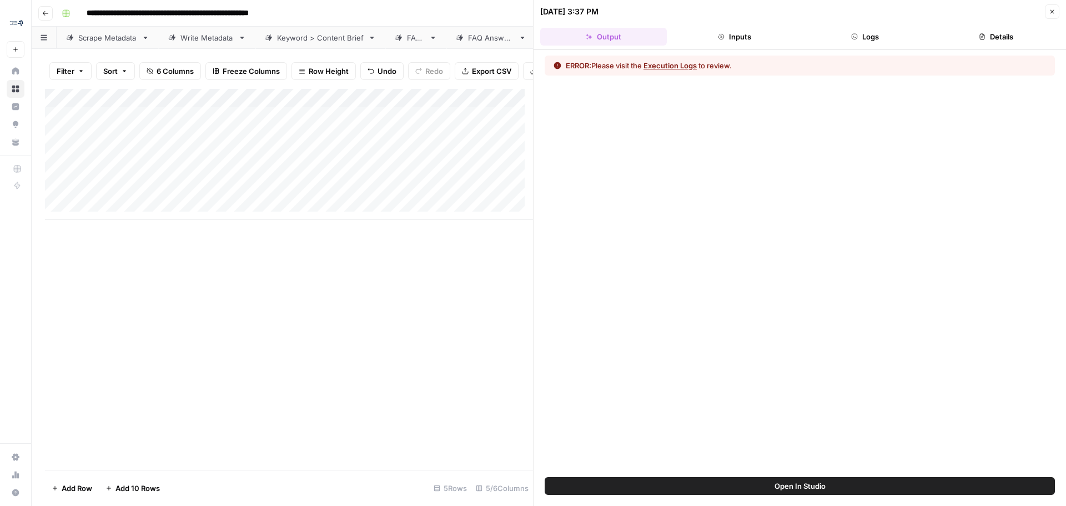
click at [863, 36] on button "Logs" at bounding box center [865, 37] width 127 height 18
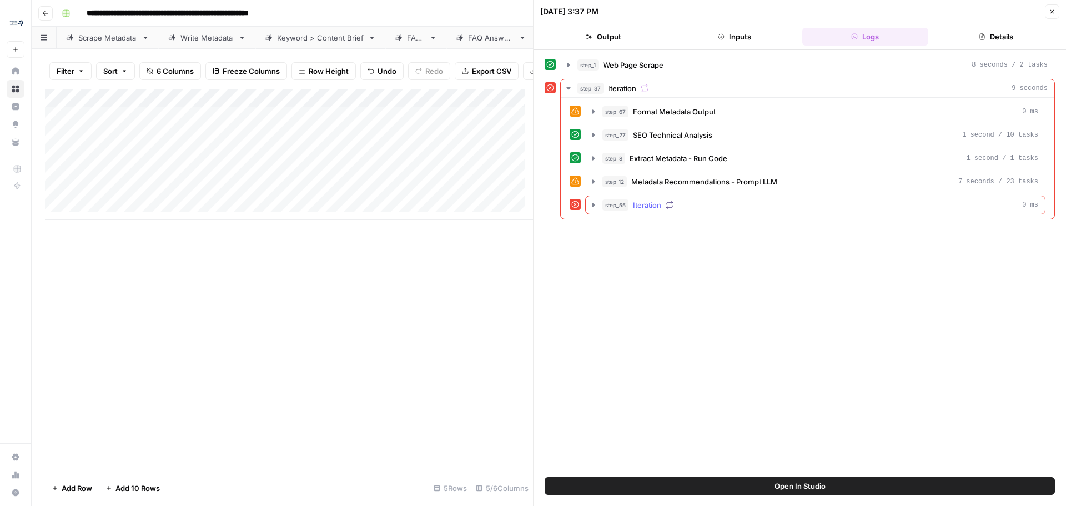
click at [590, 202] on icon "button" at bounding box center [593, 204] width 9 height 9
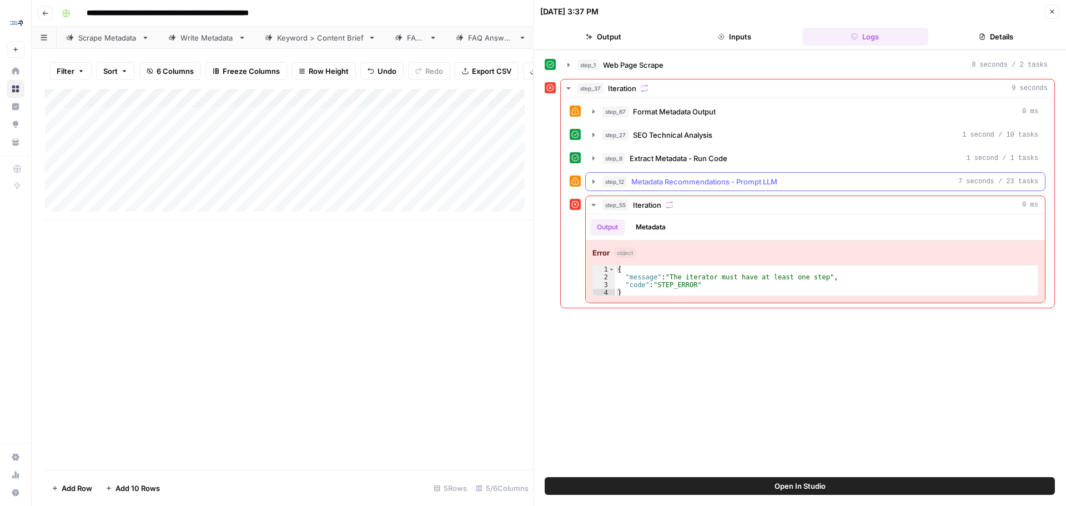
click at [595, 179] on icon "button" at bounding box center [593, 181] width 9 height 9
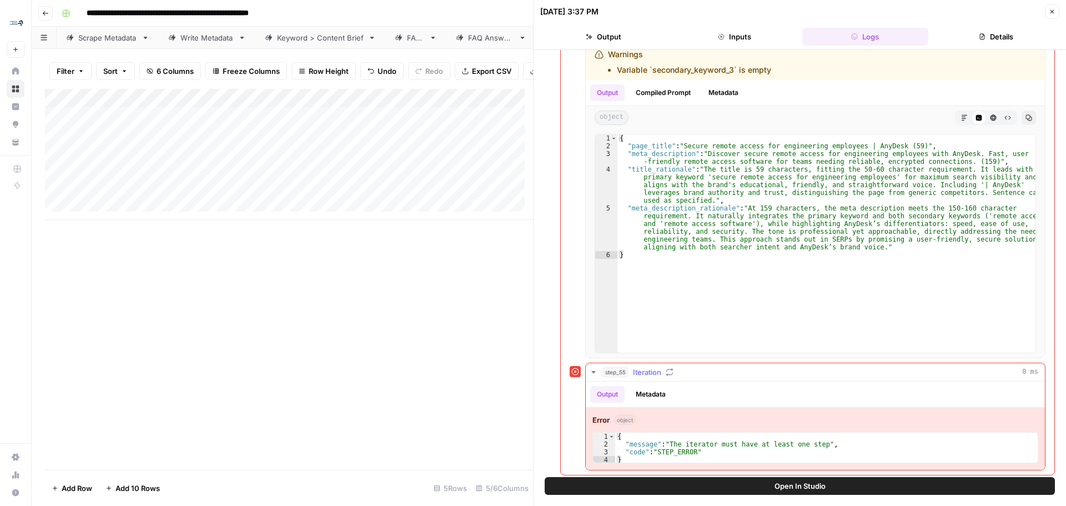
scroll to position [150, 0]
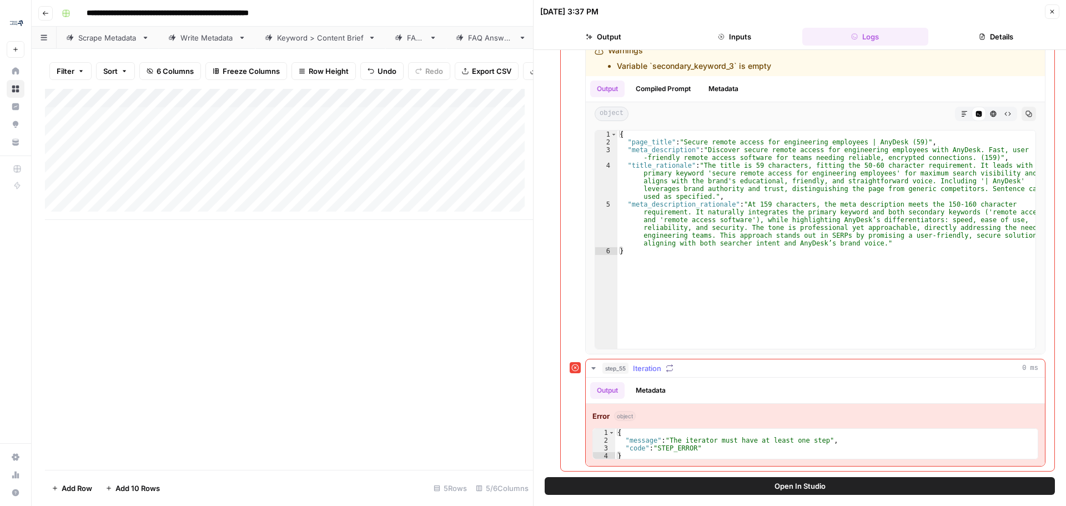
click at [591, 367] on icon "button" at bounding box center [593, 368] width 9 height 9
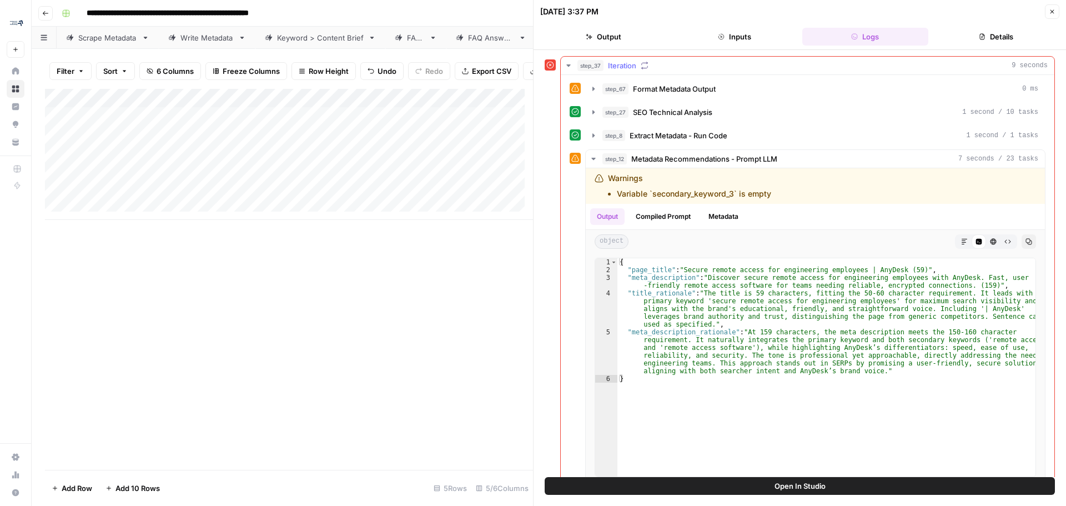
scroll to position [6, 0]
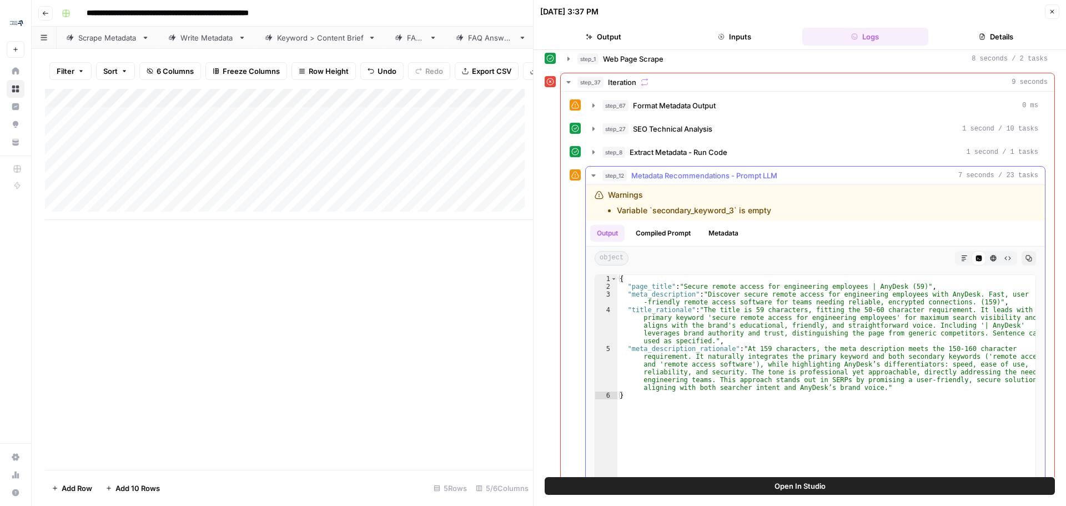
click at [662, 230] on button "Compiled Prompt" at bounding box center [663, 233] width 68 height 17
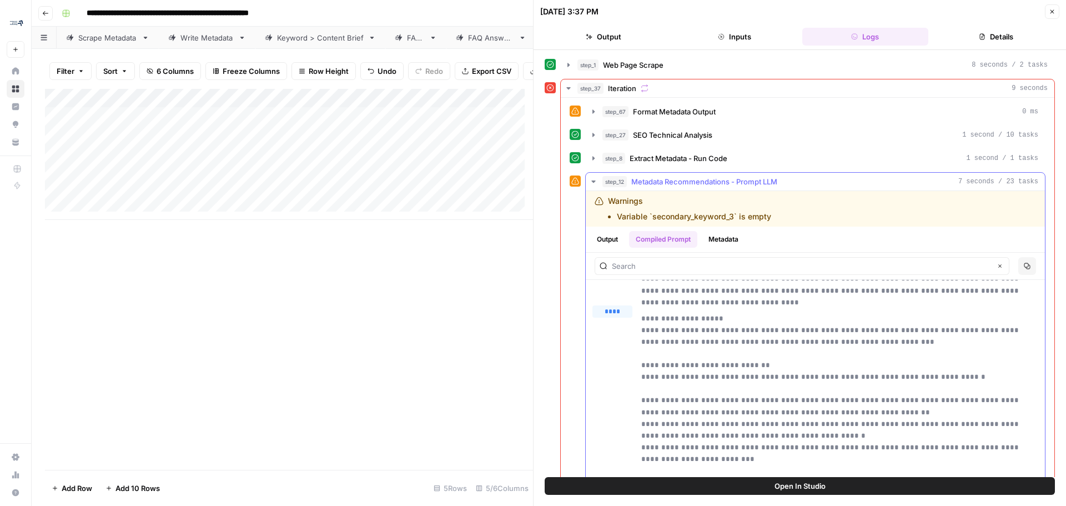
scroll to position [0, 0]
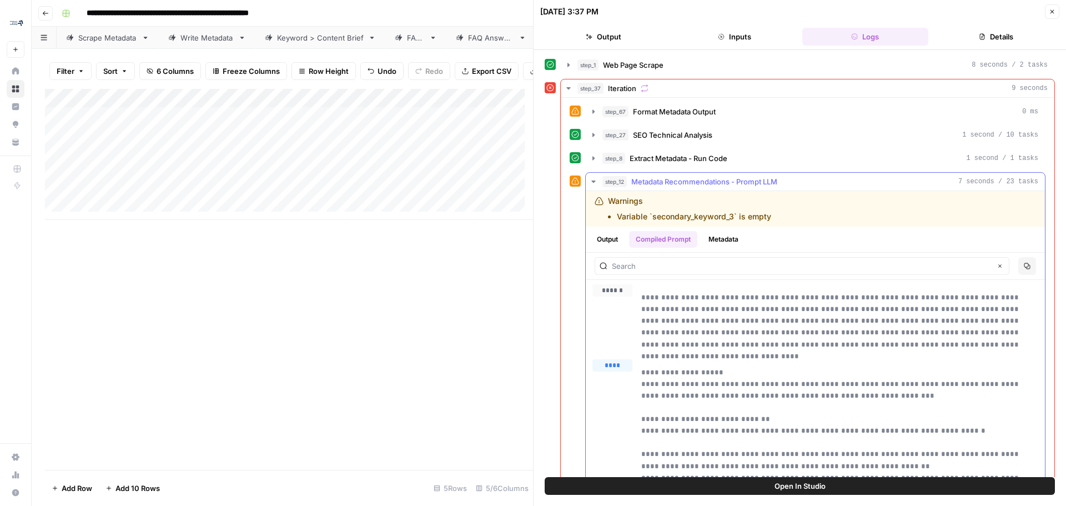
click at [720, 240] on button "Metadata" at bounding box center [722, 239] width 43 height 17
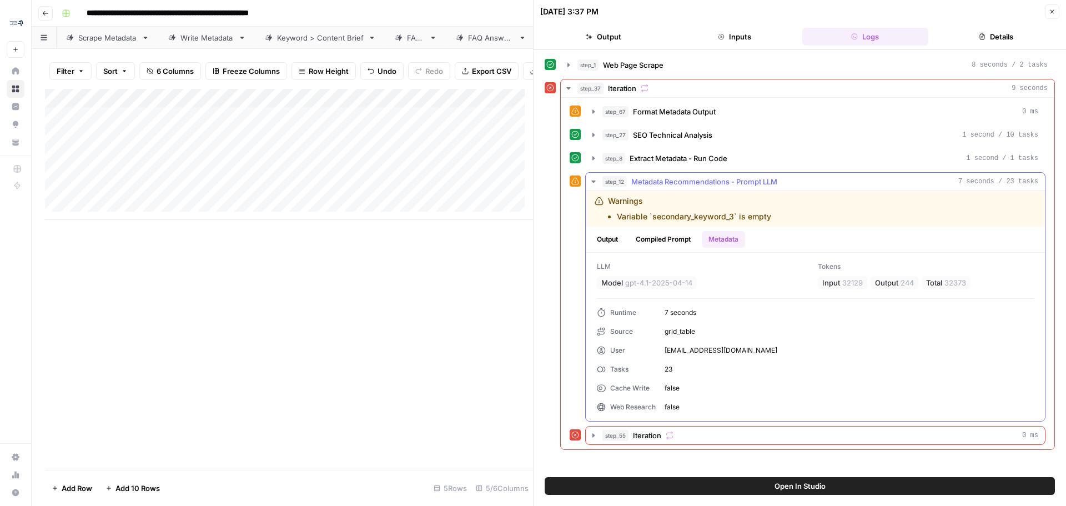
click at [665, 236] on button "Compiled Prompt" at bounding box center [663, 239] width 68 height 17
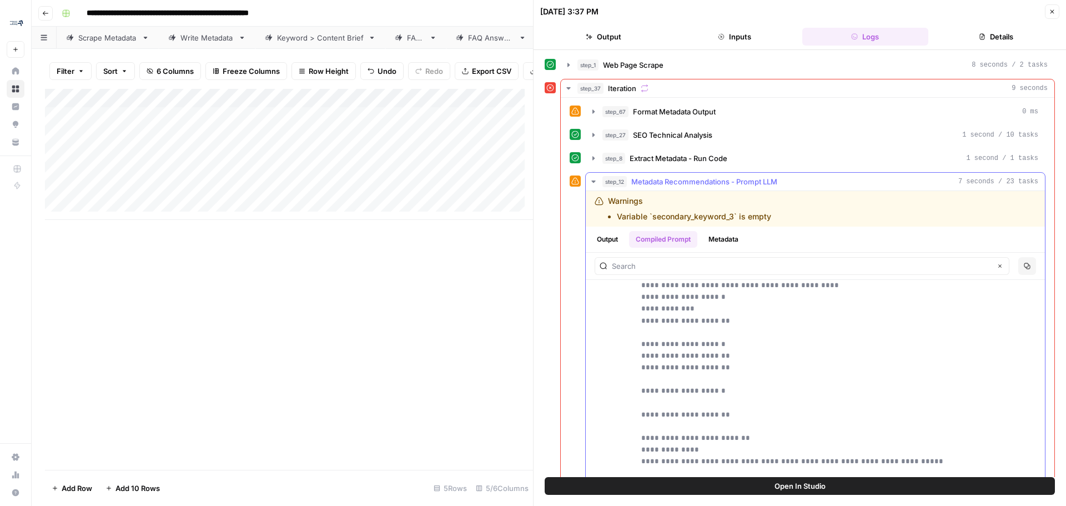
scroll to position [277, 0]
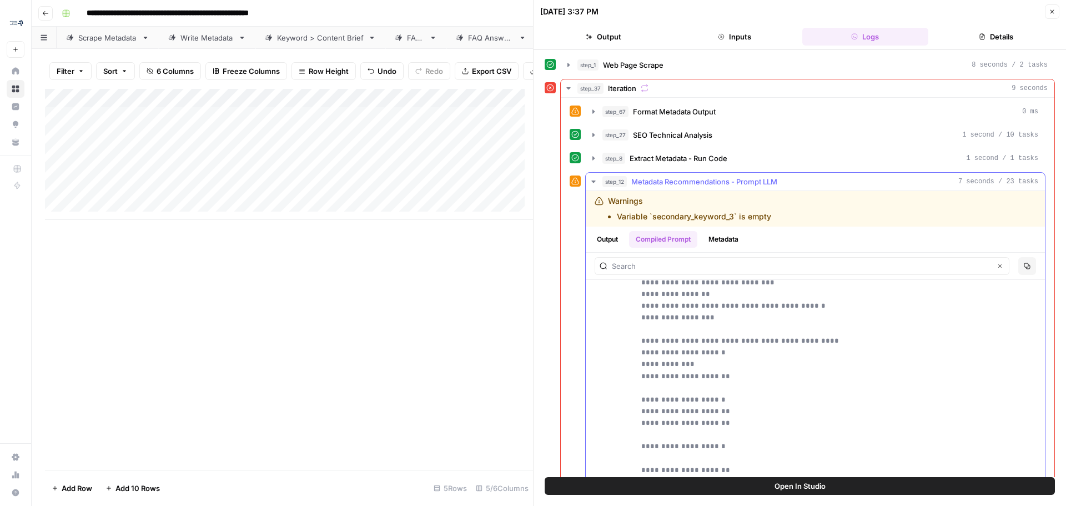
click at [604, 235] on button "Output" at bounding box center [607, 239] width 34 height 17
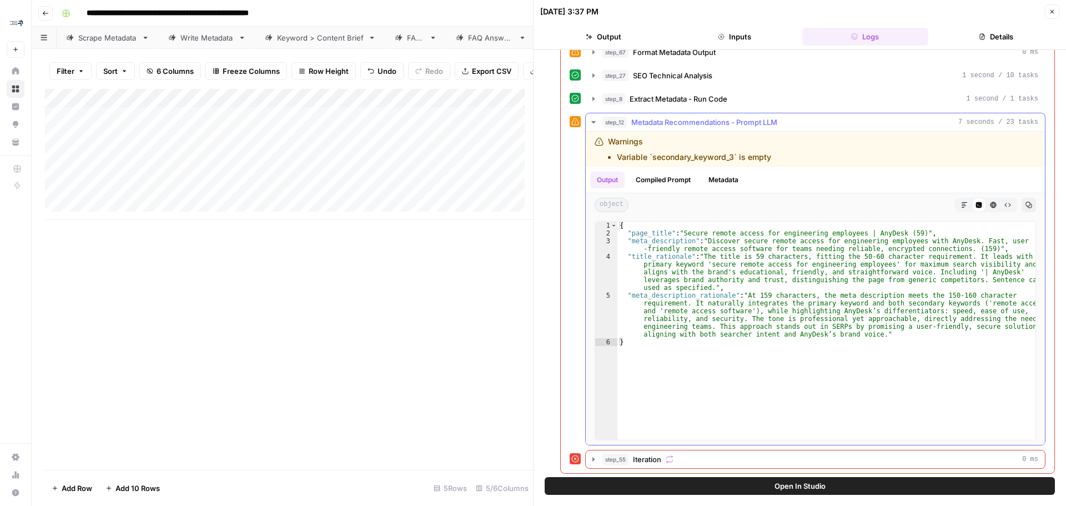
scroll to position [62, 0]
click at [1058, 10] on button "Close" at bounding box center [1051, 11] width 14 height 14
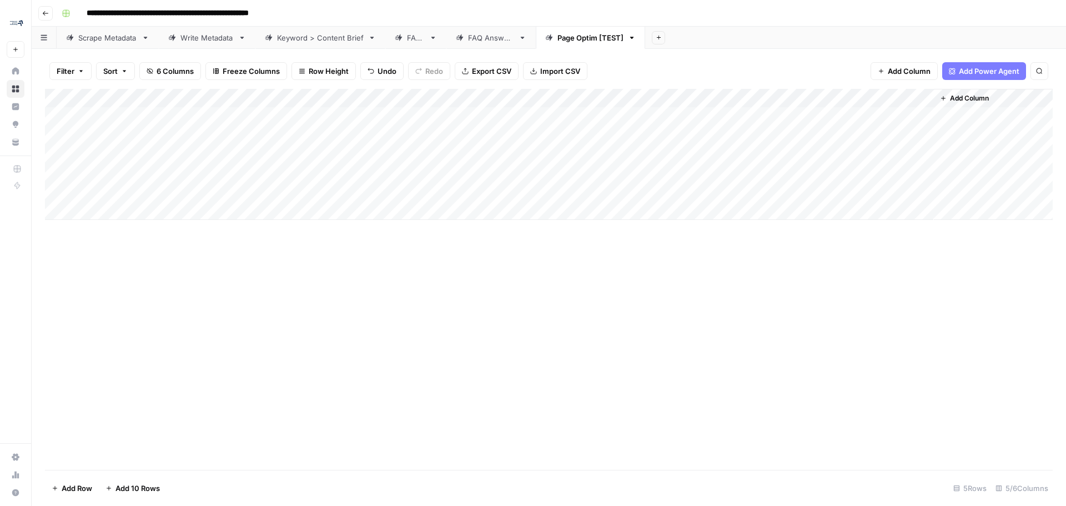
click at [145, 133] on div "Add Column" at bounding box center [548, 154] width 1007 height 131
click at [173, 135] on div "Add Column" at bounding box center [548, 154] width 1007 height 131
type input "**********"
click at [312, 135] on div "Add Column" at bounding box center [548, 154] width 1007 height 131
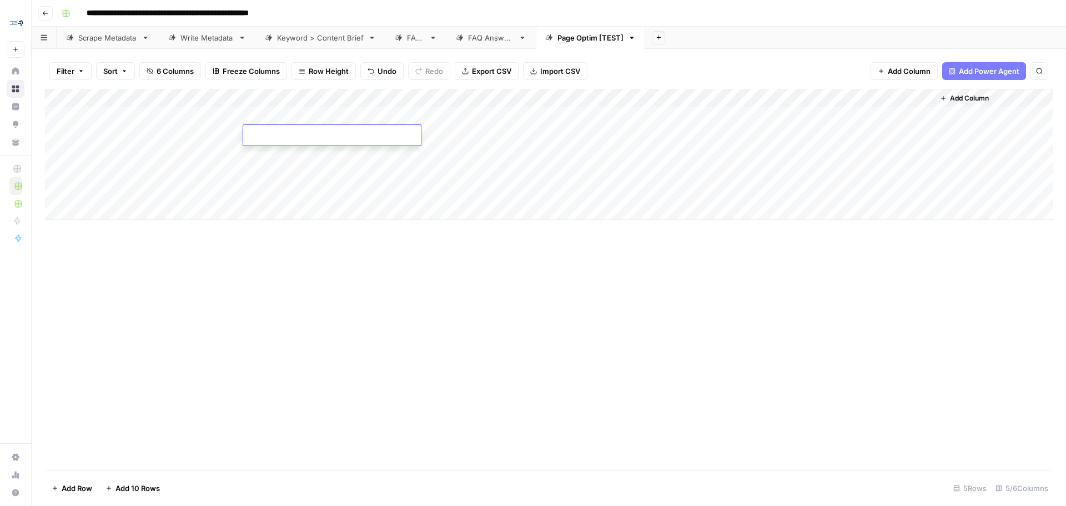
type textarea "**********"
click at [445, 140] on div "Add Column" at bounding box center [548, 154] width 1007 height 131
click at [414, 134] on textarea "**********" at bounding box center [492, 136] width 178 height 16
type textarea "**********"
click at [138, 157] on div "Add Column" at bounding box center [548, 154] width 1007 height 131
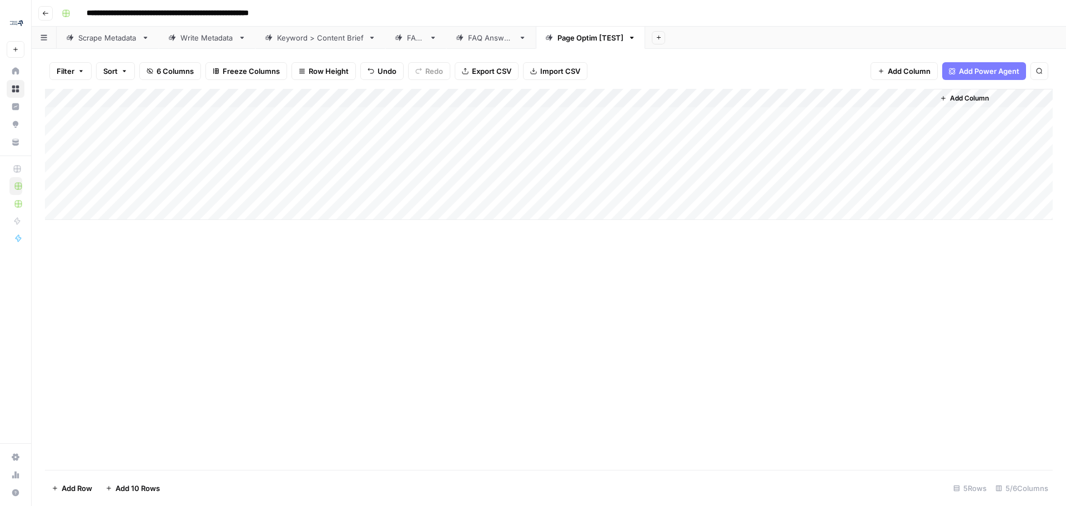
click at [152, 155] on div "Add Column" at bounding box center [548, 154] width 1007 height 131
type input "**********"
click at [306, 153] on div "Add Column" at bounding box center [548, 154] width 1007 height 131
type textarea "**********"
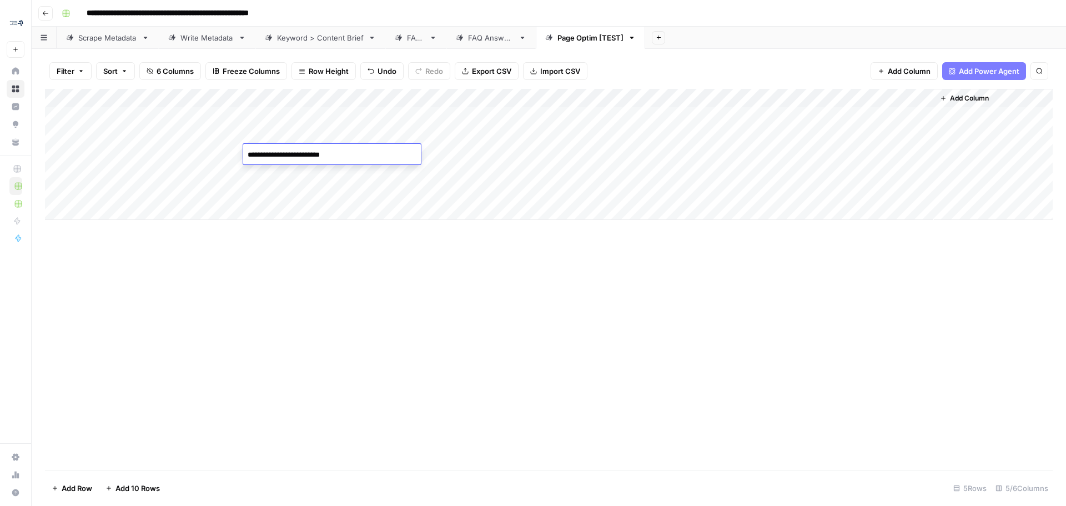
click at [484, 154] on div "Add Column" at bounding box center [548, 154] width 1007 height 131
click at [723, 101] on div "Add Column" at bounding box center [548, 154] width 1007 height 131
drag, startPoint x: 619, startPoint y: 100, endPoint x: 726, endPoint y: 100, distance: 107.1
click at [726, 100] on div "Add Column" at bounding box center [548, 154] width 1007 height 131
click at [719, 98] on div "Add Column" at bounding box center [548, 154] width 1007 height 131
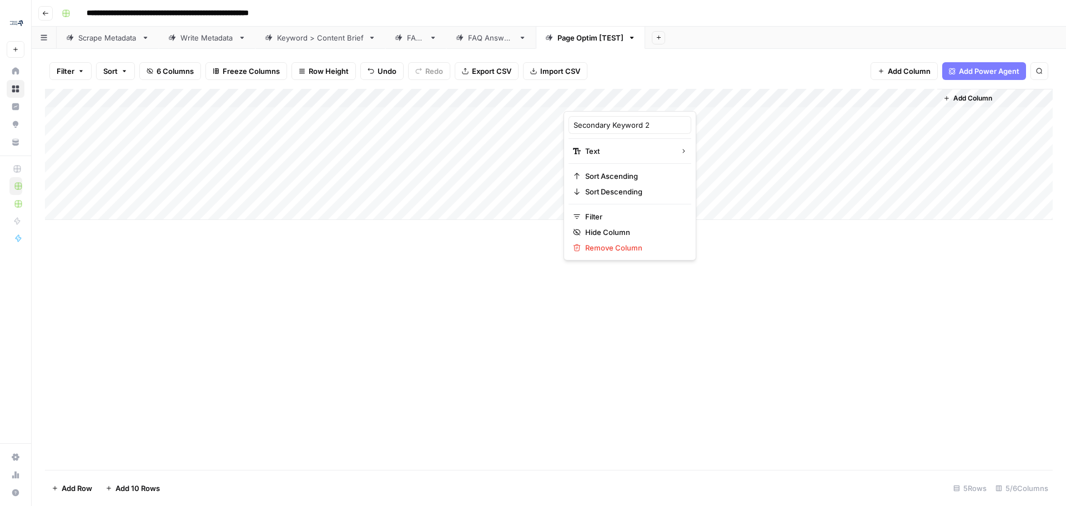
click at [789, 272] on div "Add Column" at bounding box center [548, 279] width 1007 height 381
click at [1038, 69] on icon "button" at bounding box center [1039, 71] width 7 height 7
type input "***"
click at [1029, 100] on icon "Close Search" at bounding box center [1029, 102] width 9 height 9
click at [656, 99] on div "Add Column" at bounding box center [548, 154] width 1007 height 131
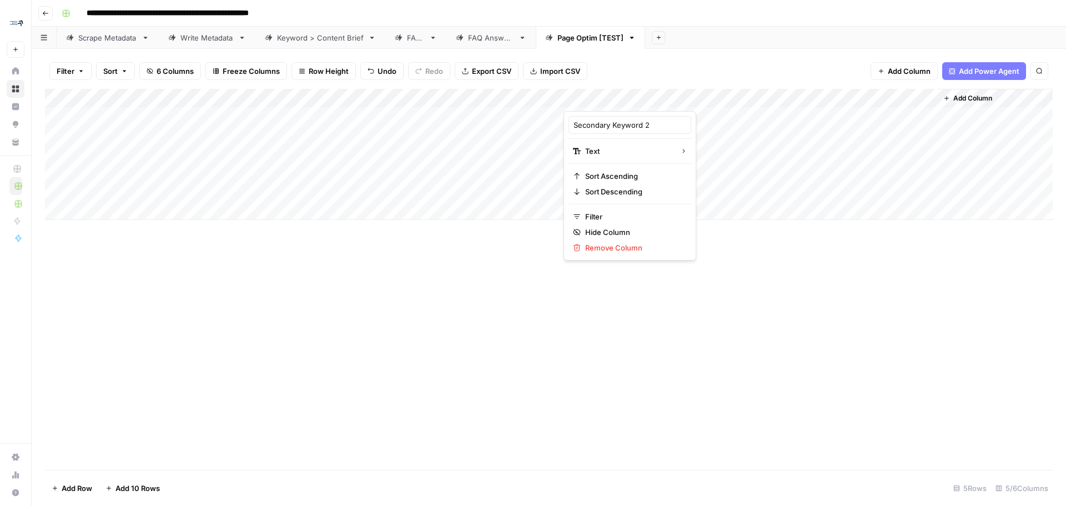
click at [642, 117] on div "Secondary Keyword 2" at bounding box center [629, 125] width 123 height 18
click at [732, 288] on div "Add Column" at bounding box center [548, 279] width 1007 height 381
drag, startPoint x: 682, startPoint y: 98, endPoint x: 577, endPoint y: 95, distance: 104.4
click at [577, 95] on div "Add Column" at bounding box center [548, 154] width 1007 height 131
click at [853, 95] on div "Add Column" at bounding box center [548, 154] width 1007 height 131
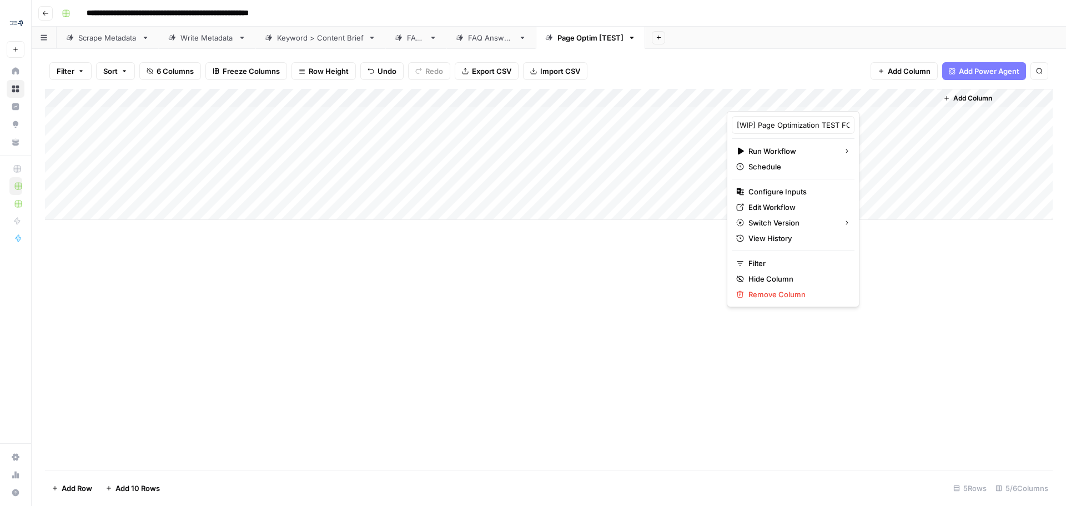
click at [314, 360] on div "Add Column" at bounding box center [548, 279] width 1007 height 381
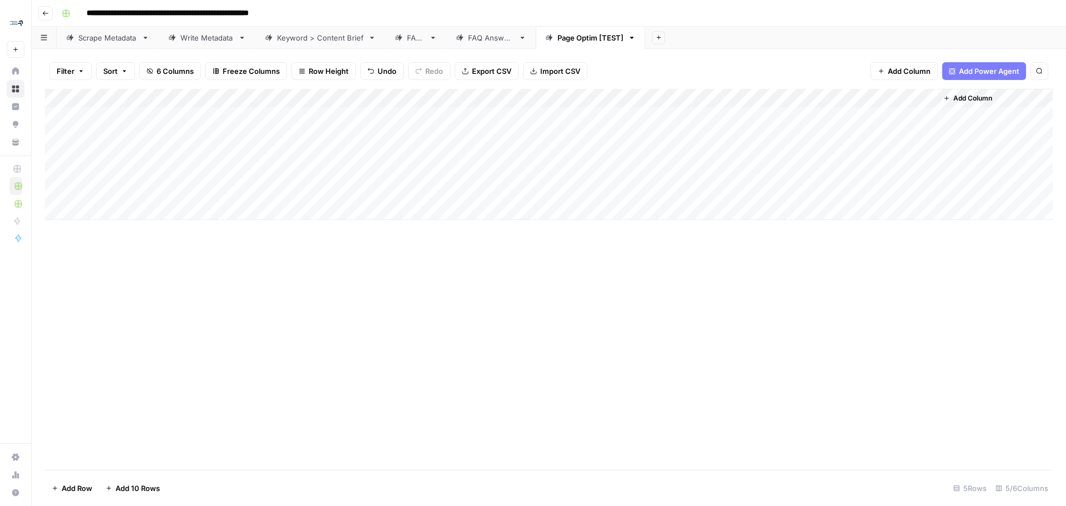
click at [158, 72] on span "6 Columns" at bounding box center [175, 70] width 37 height 11
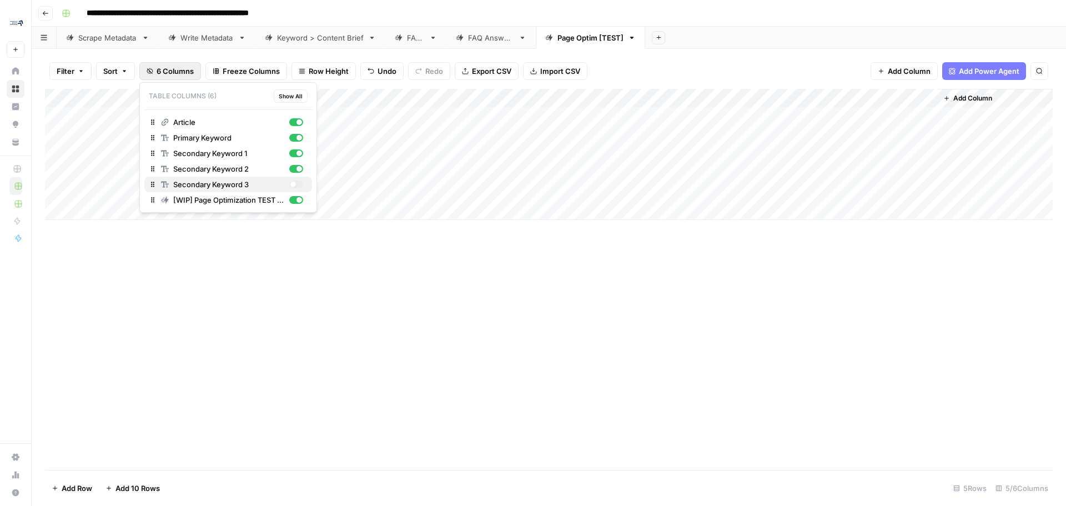
click at [296, 183] on div "button" at bounding box center [296, 184] width 14 height 8
click at [736, 381] on div "Add Column" at bounding box center [548, 279] width 1007 height 381
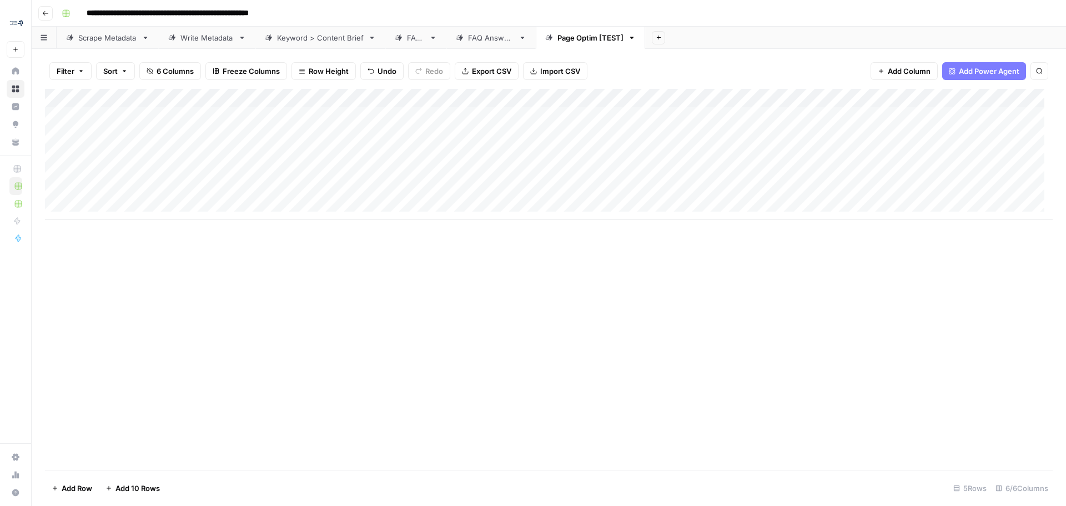
click at [436, 158] on div "Add Column" at bounding box center [548, 154] width 1007 height 131
type textarea "**********"
click at [627, 132] on div "Add Column" at bounding box center [548, 154] width 1007 height 131
click at [648, 113] on div "Add Column" at bounding box center [548, 154] width 1007 height 131
click at [667, 110] on div "Add Column" at bounding box center [548, 154] width 1007 height 131
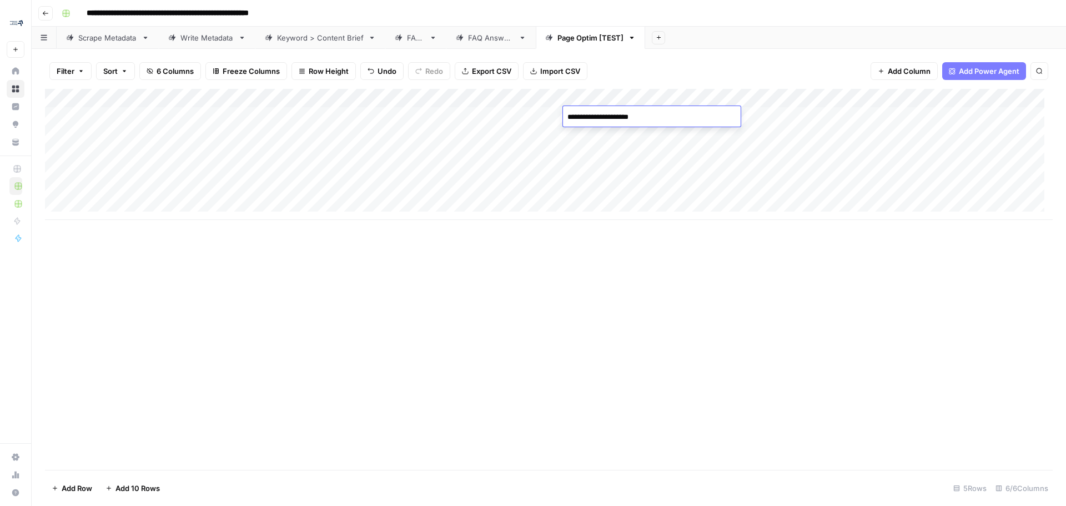
click at [617, 131] on div "Add Column" at bounding box center [548, 154] width 1007 height 131
click at [607, 157] on div "Add Column" at bounding box center [548, 154] width 1007 height 131
type textarea "**********"
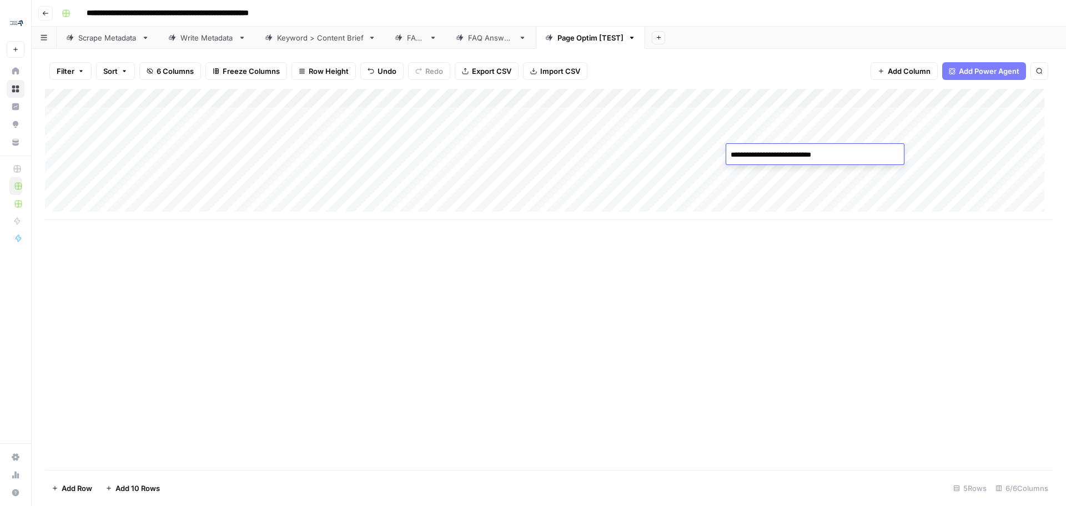
click at [607, 157] on div "Add Column" at bounding box center [548, 154] width 1007 height 131
click at [149, 170] on div "Add Column" at bounding box center [548, 154] width 1007 height 131
click at [180, 195] on div "Add Column" at bounding box center [548, 154] width 1007 height 131
type input "**********"
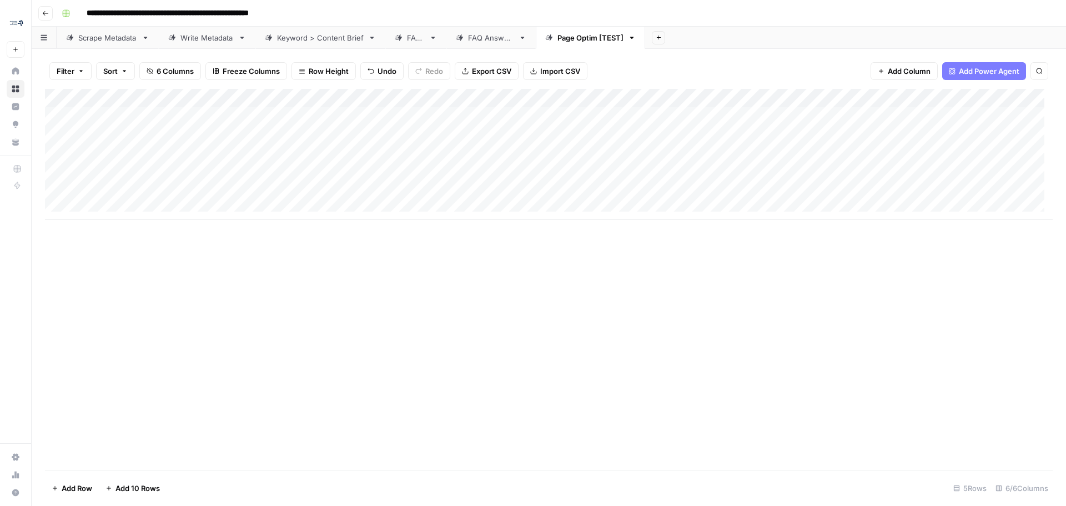
click at [194, 170] on div "Add Column" at bounding box center [548, 154] width 1007 height 131
click at [200, 175] on div "Add Column" at bounding box center [548, 154] width 1007 height 131
click at [286, 260] on div "Add Column" at bounding box center [548, 279] width 1007 height 381
click at [314, 175] on div "Add Column" at bounding box center [548, 154] width 1007 height 131
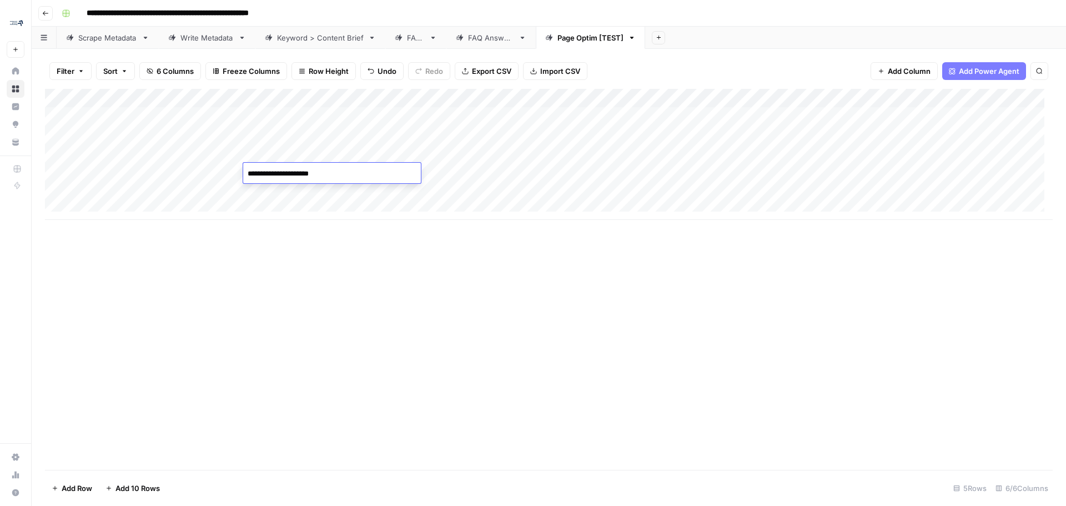
type textarea "**********"
type textarea "*"
click at [275, 192] on div "Add Column" at bounding box center [548, 154] width 1007 height 131
click at [584, 170] on div "Add Column" at bounding box center [548, 154] width 1007 height 131
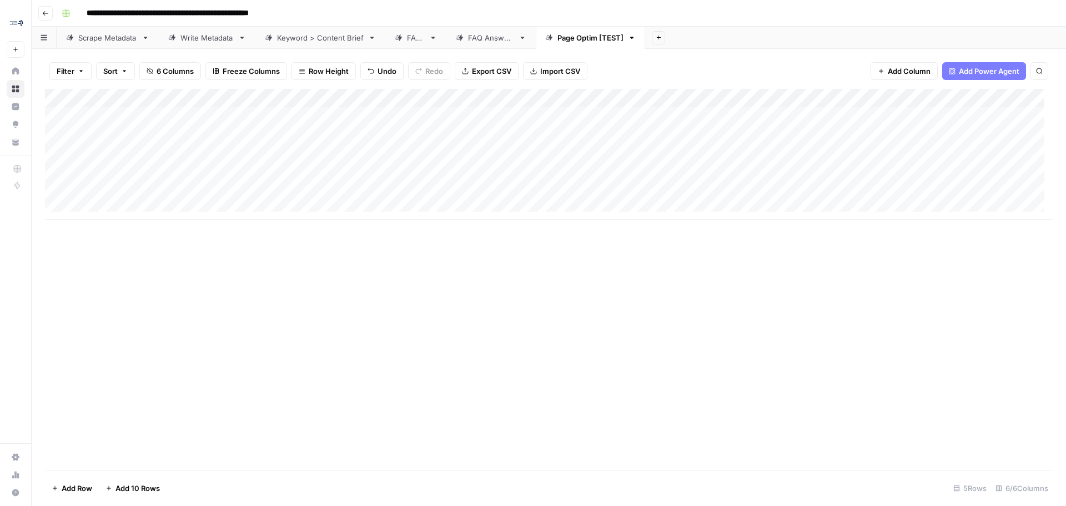
click at [584, 170] on div "Add Column" at bounding box center [548, 154] width 1007 height 131
click at [352, 173] on div "Add Column" at bounding box center [548, 154] width 1007 height 131
click at [346, 175] on div "Add Column" at bounding box center [548, 154] width 1007 height 131
type textarea "**********"
click at [604, 170] on div "Add Column" at bounding box center [548, 154] width 1007 height 131
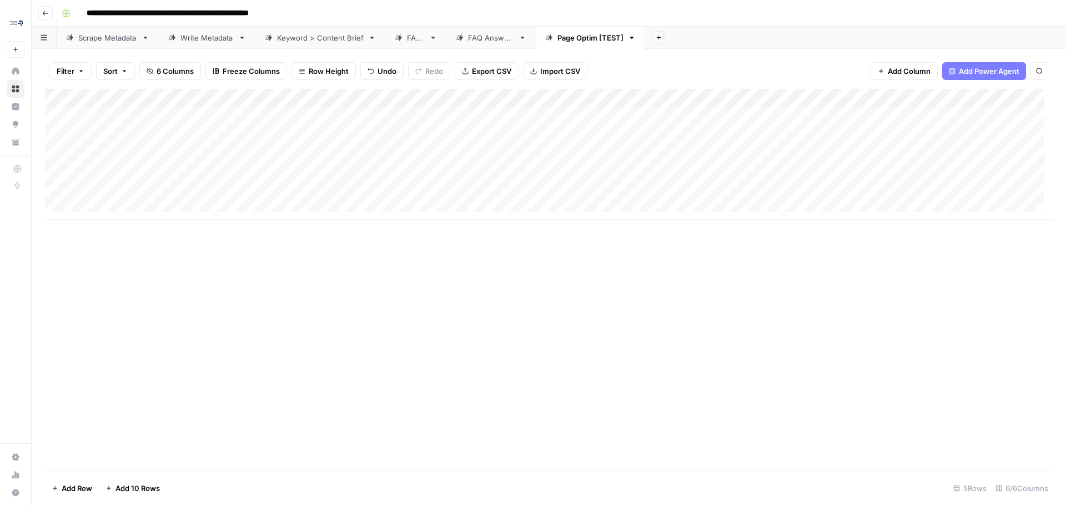
click at [604, 170] on div "Add Column" at bounding box center [548, 154] width 1007 height 131
type textarea "**********"
click at [679, 391] on div "Add Column" at bounding box center [548, 279] width 1007 height 381
click at [471, 194] on div "Add Column" at bounding box center [548, 154] width 1007 height 131
type textarea "**********"
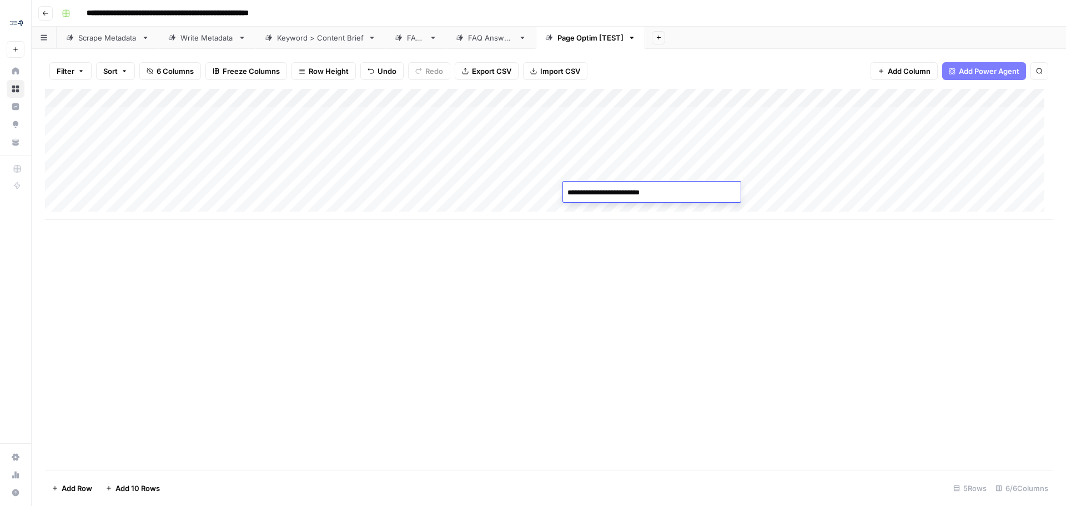
type textarea "**********"
drag, startPoint x: 377, startPoint y: 372, endPoint x: 370, endPoint y: 372, distance: 7.2
click at [370, 372] on div "Add Column" at bounding box center [548, 279] width 1007 height 381
click at [970, 116] on div "Add Column" at bounding box center [548, 154] width 1007 height 131
